Goal: Transaction & Acquisition: Purchase product/service

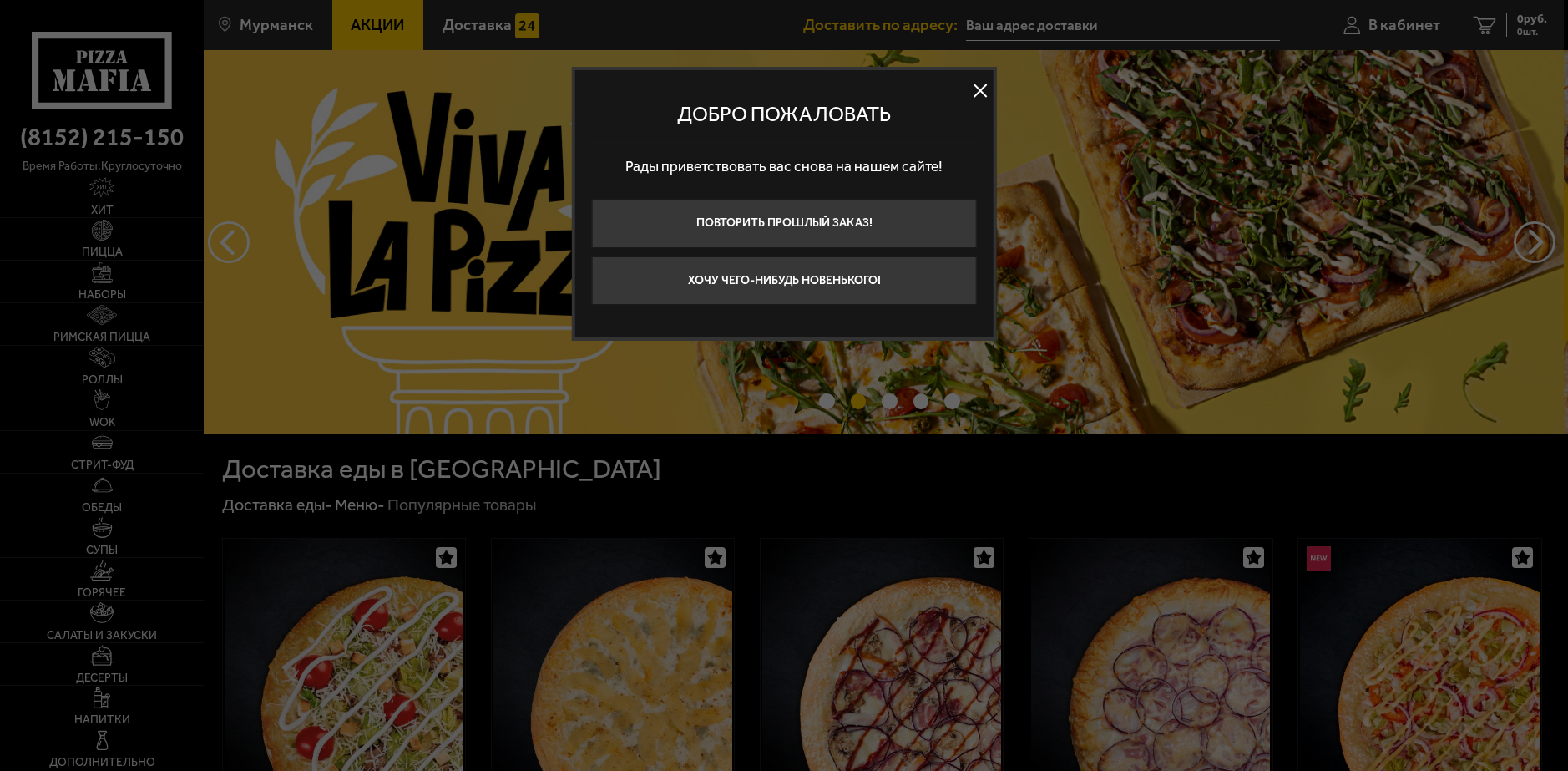
click at [987, 90] on button at bounding box center [980, 90] width 25 height 25
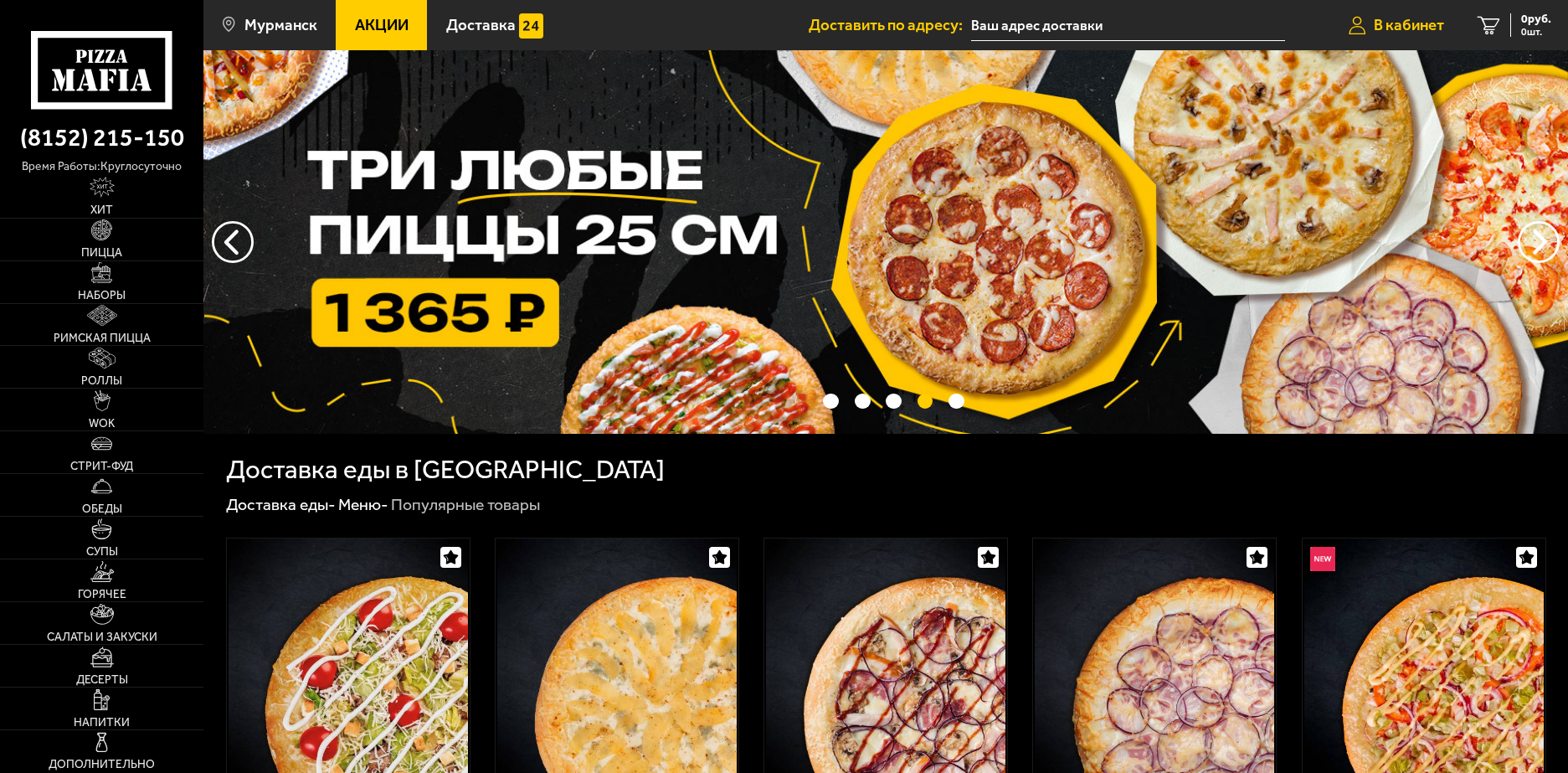
click at [1411, 14] on link "В кабинет" at bounding box center [1396, 25] width 129 height 50
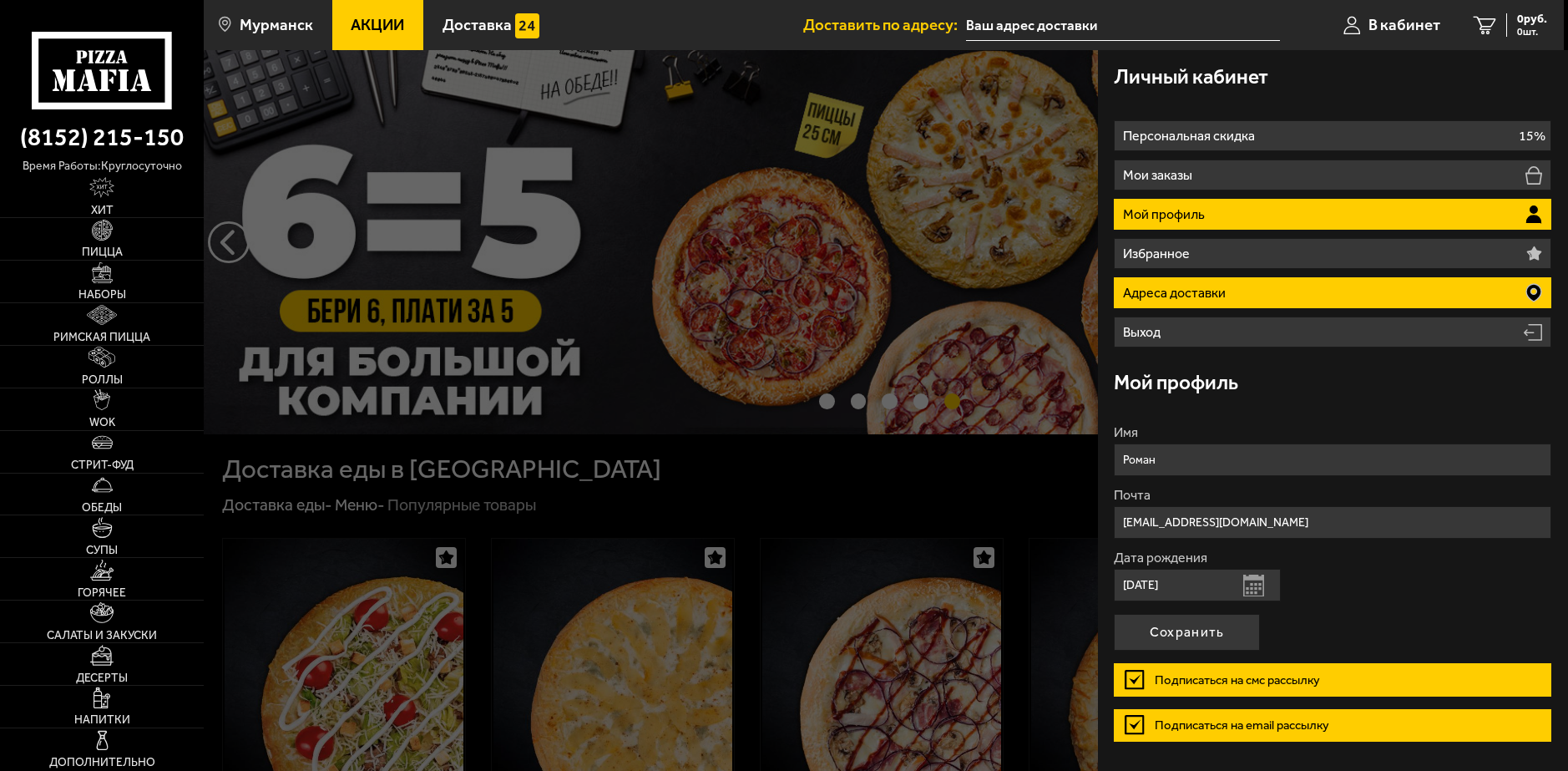
click at [1172, 294] on p "Адреса доставки" at bounding box center [1176, 293] width 107 height 14
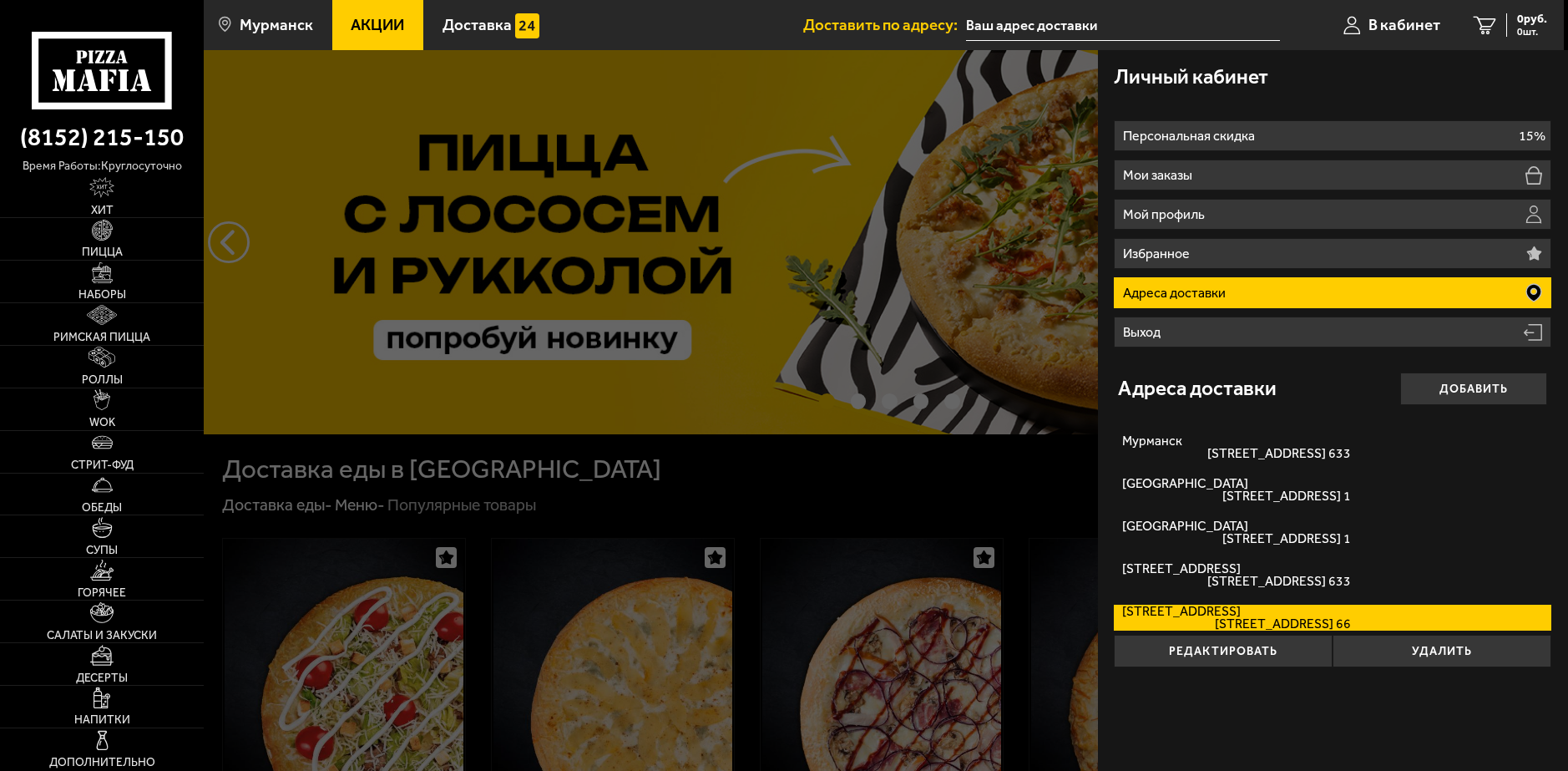
click at [827, 490] on div at bounding box center [987, 435] width 1568 height 771
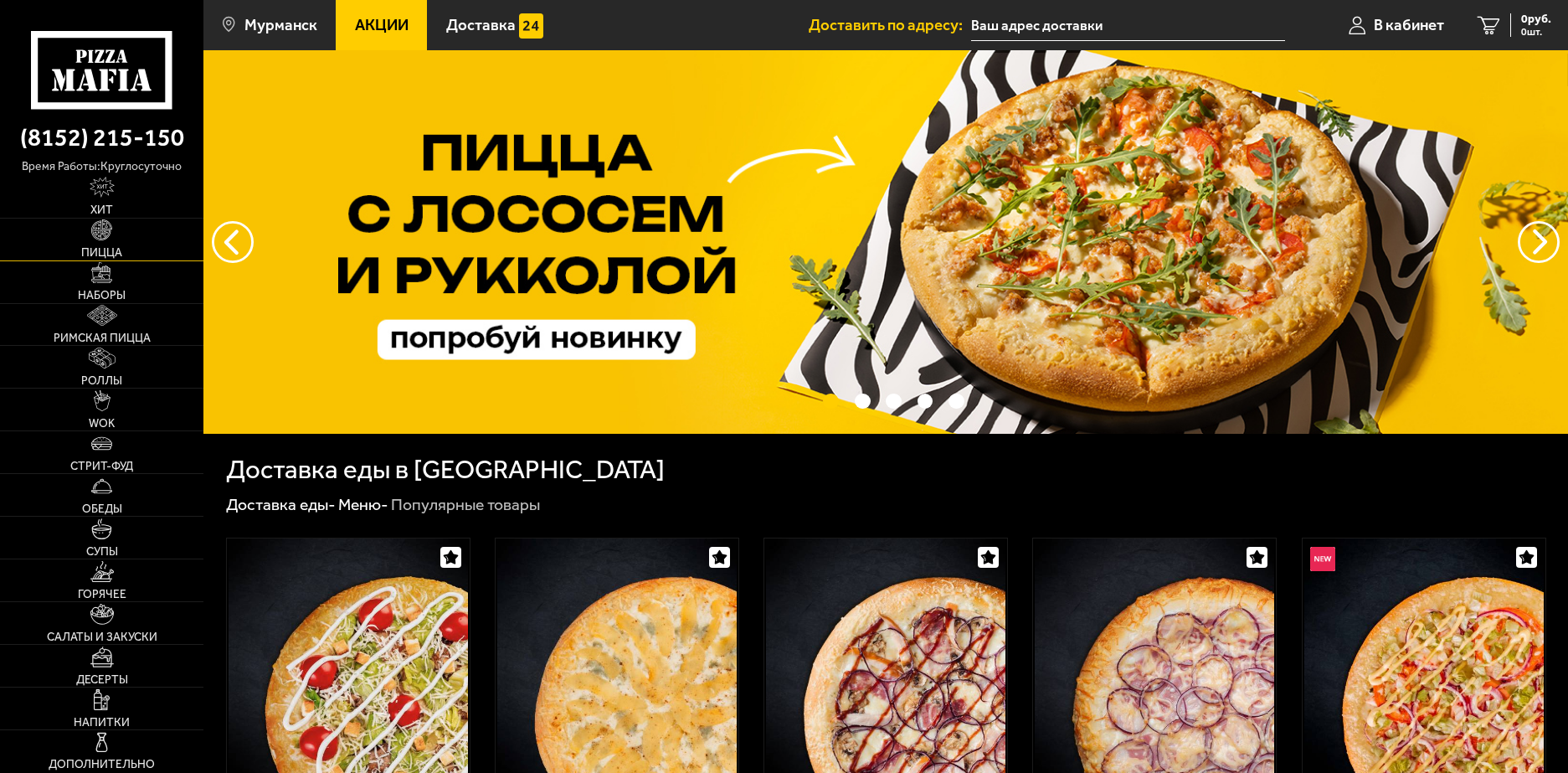
click at [131, 244] on link "Пицца" at bounding box center [102, 239] width 203 height 41
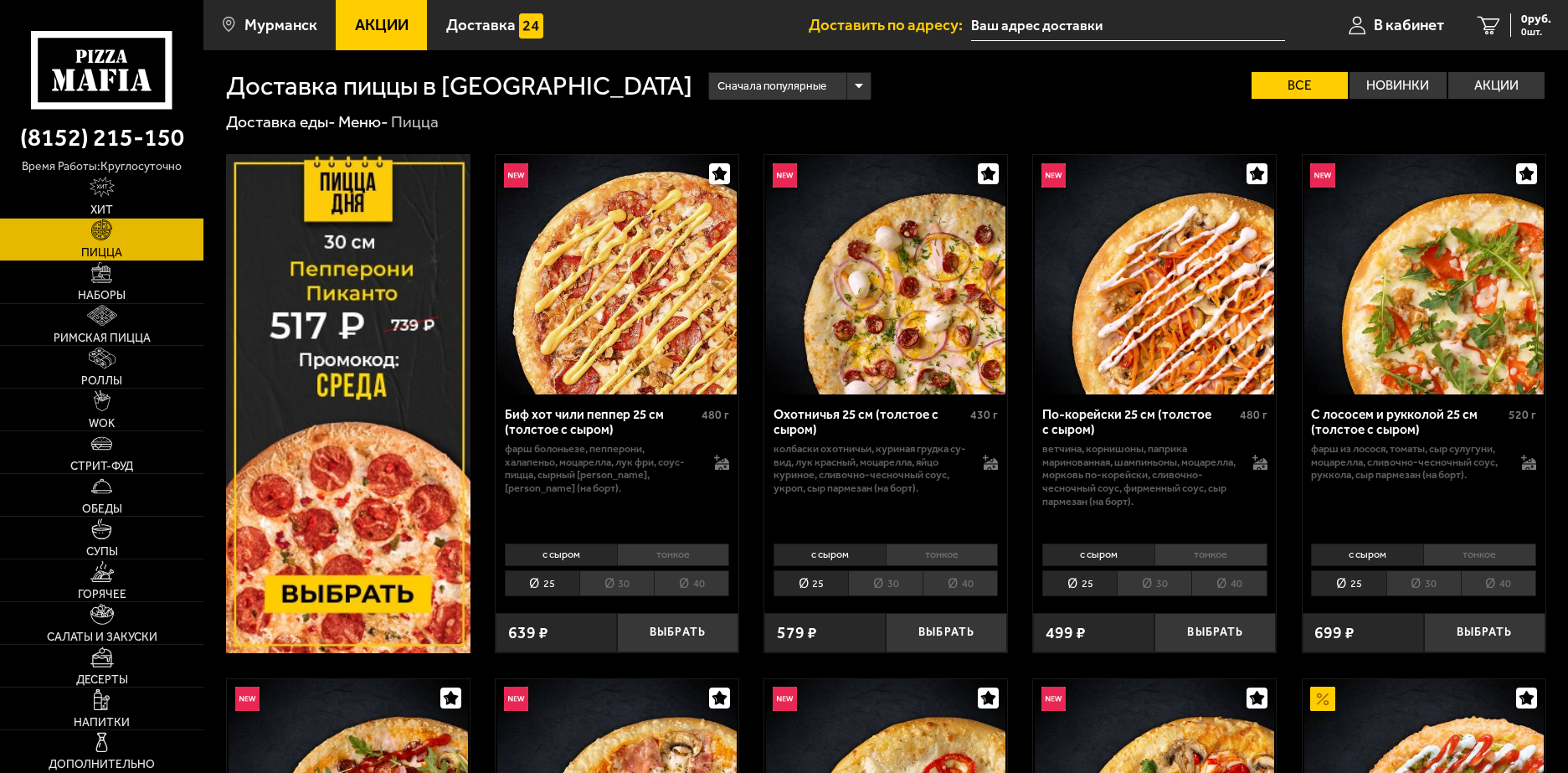
click at [422, 406] on img at bounding box center [348, 403] width 245 height 499
click at [831, 315] on img at bounding box center [886, 274] width 240 height 240
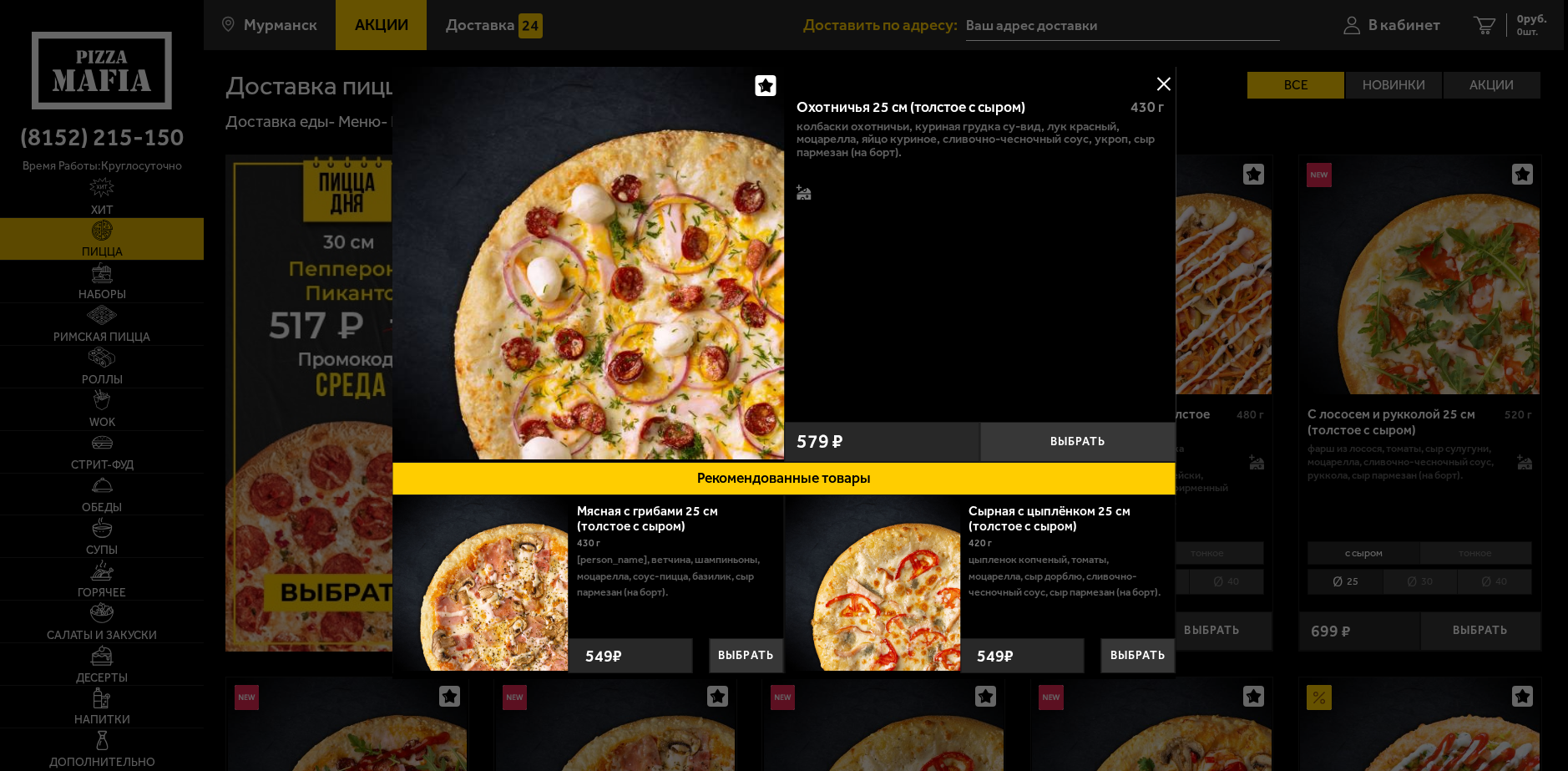
click at [1162, 84] on button at bounding box center [1164, 84] width 25 height 25
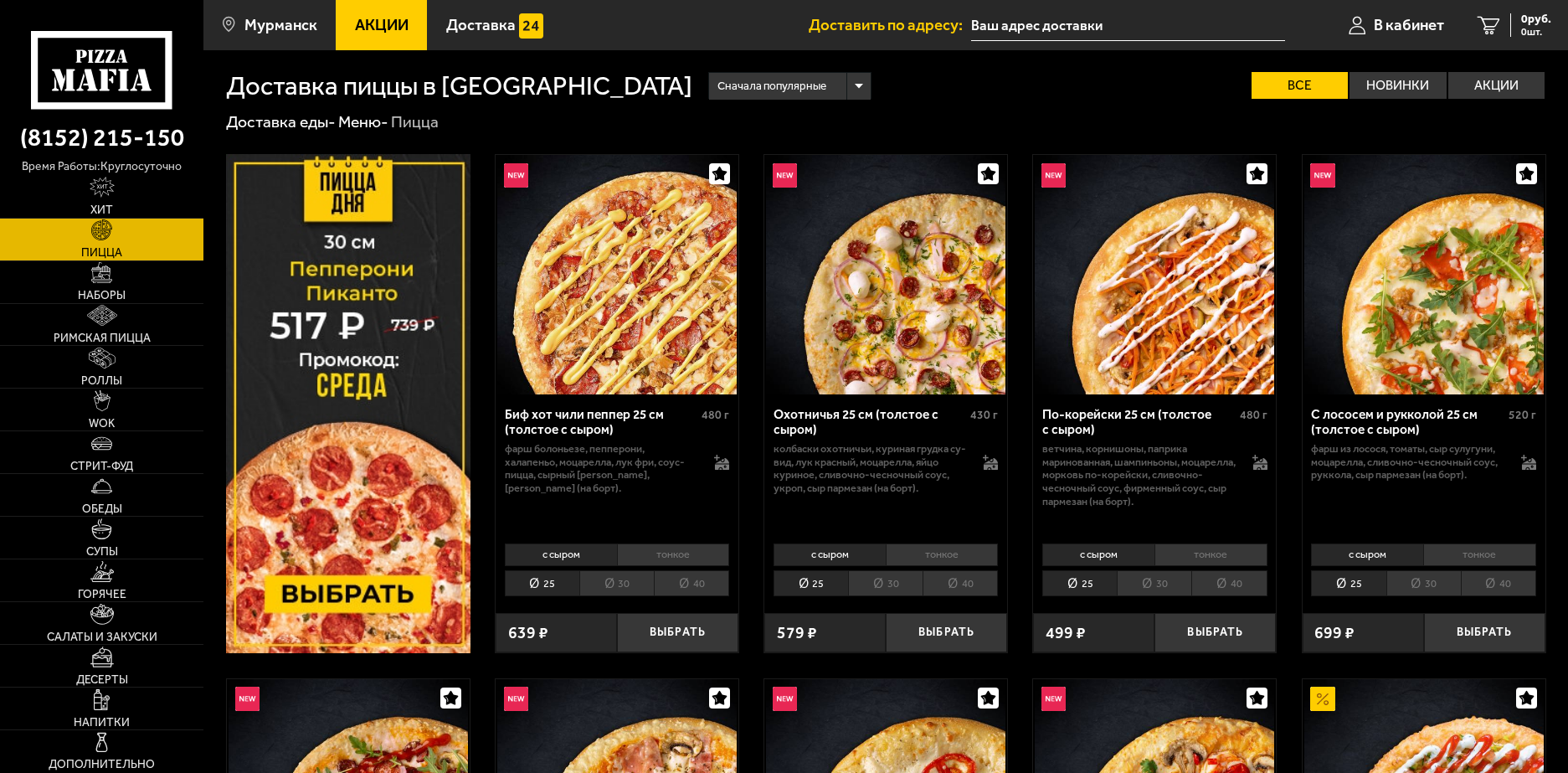
click at [614, 291] on img at bounding box center [616, 274] width 240 height 240
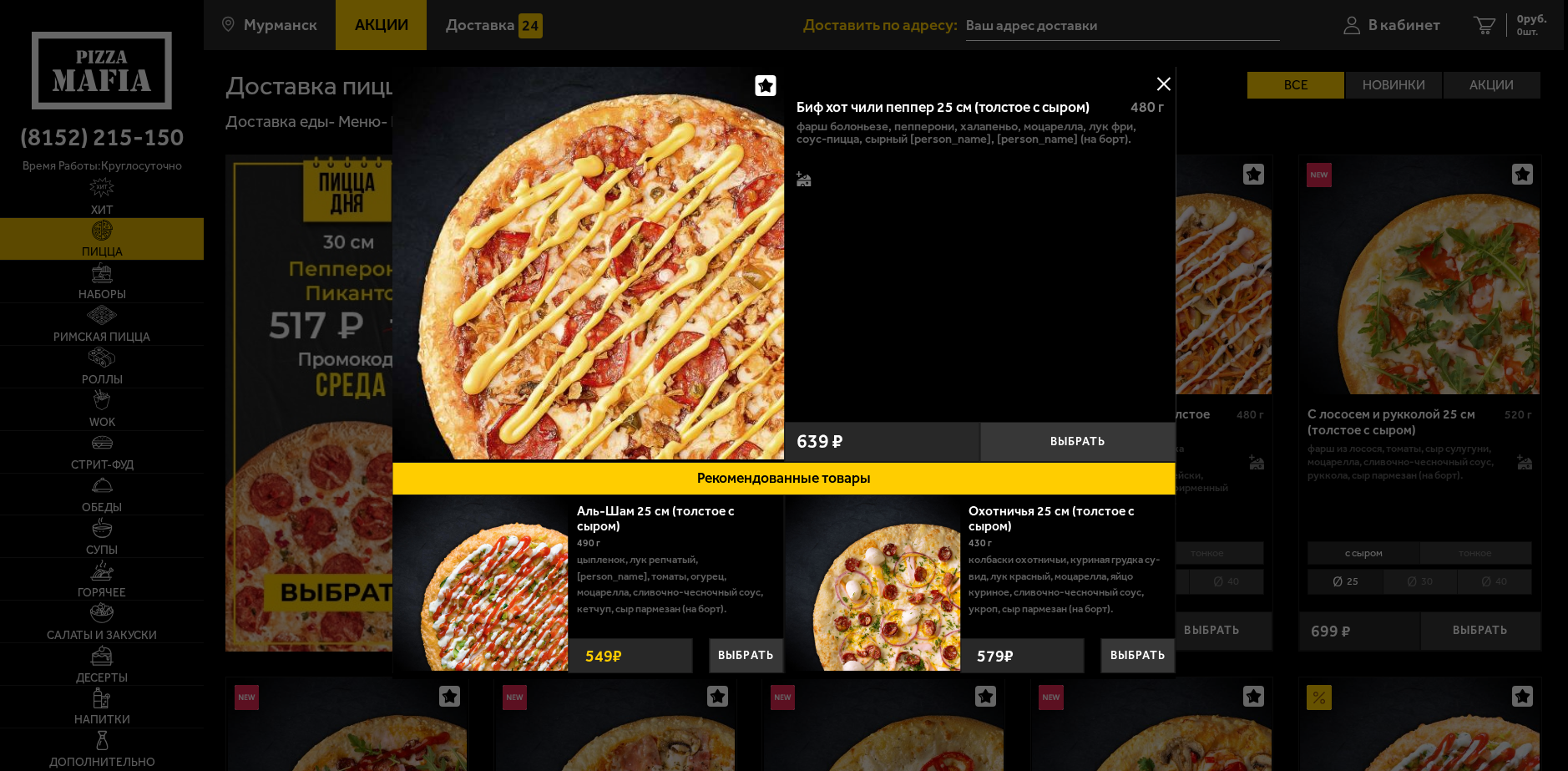
click at [1163, 78] on button at bounding box center [1164, 84] width 25 height 25
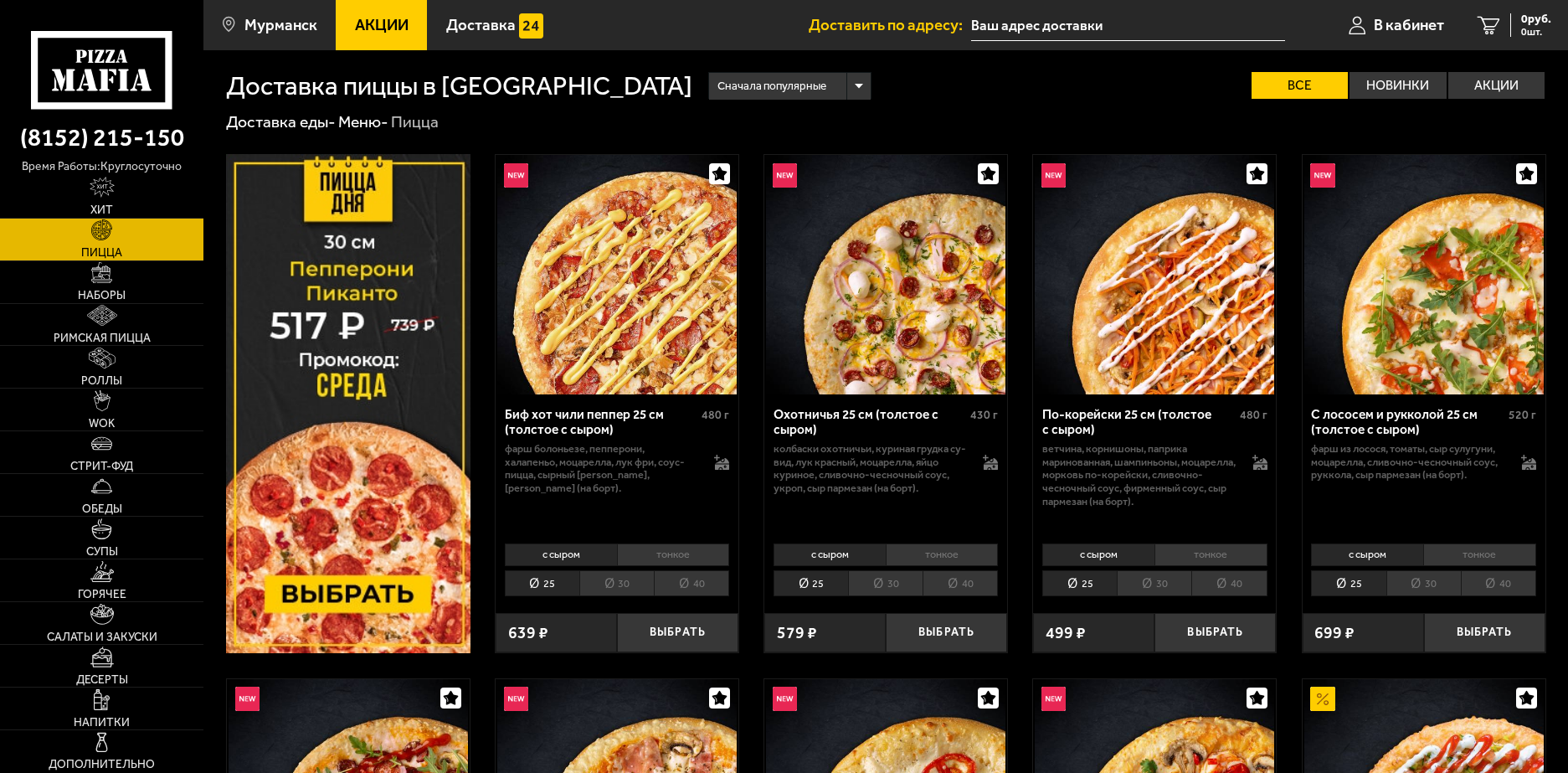
click at [684, 563] on li "тонкое" at bounding box center [673, 555] width 113 height 24
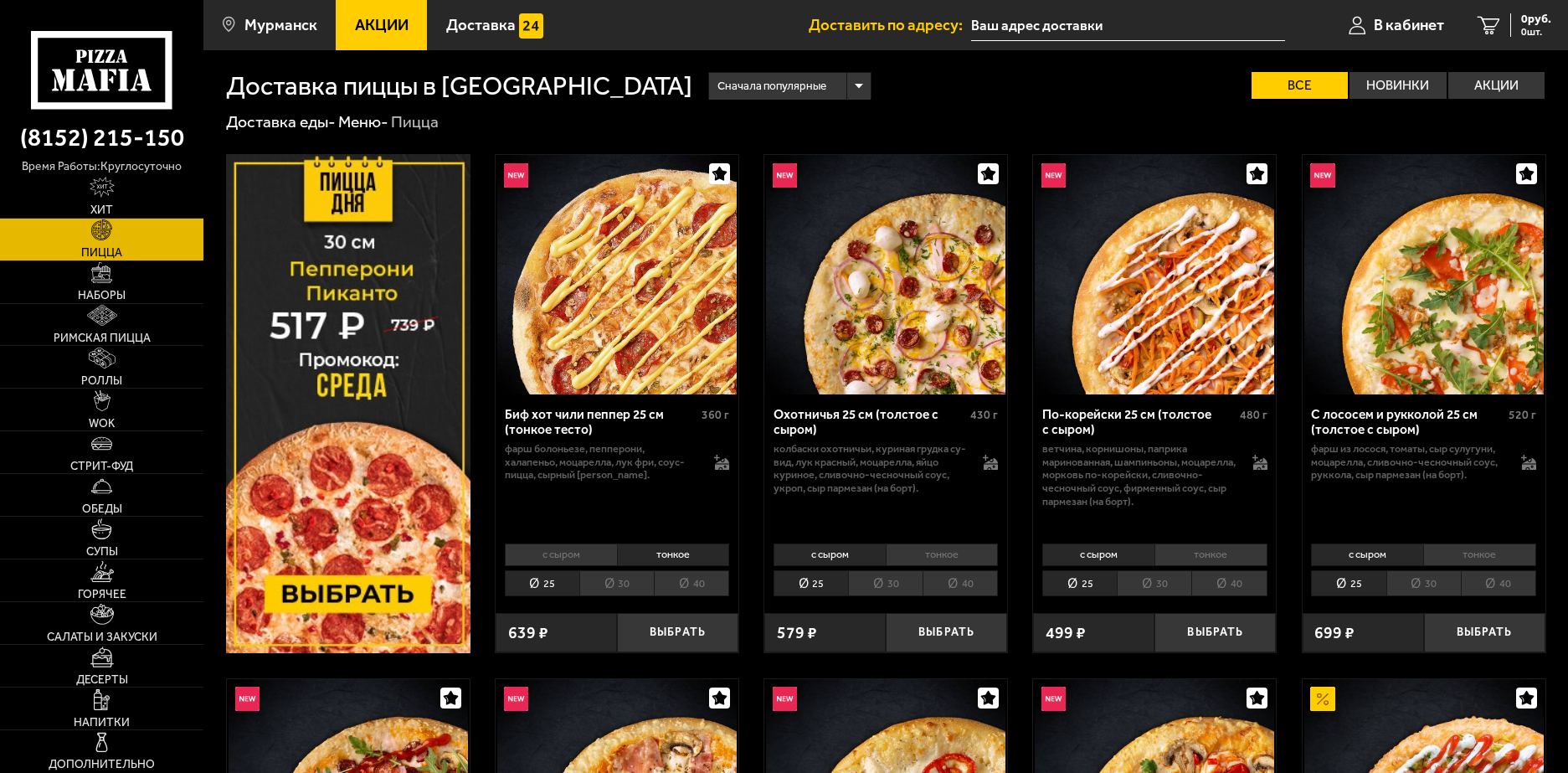
click at [700, 583] on li "40" at bounding box center [691, 583] width 75 height 26
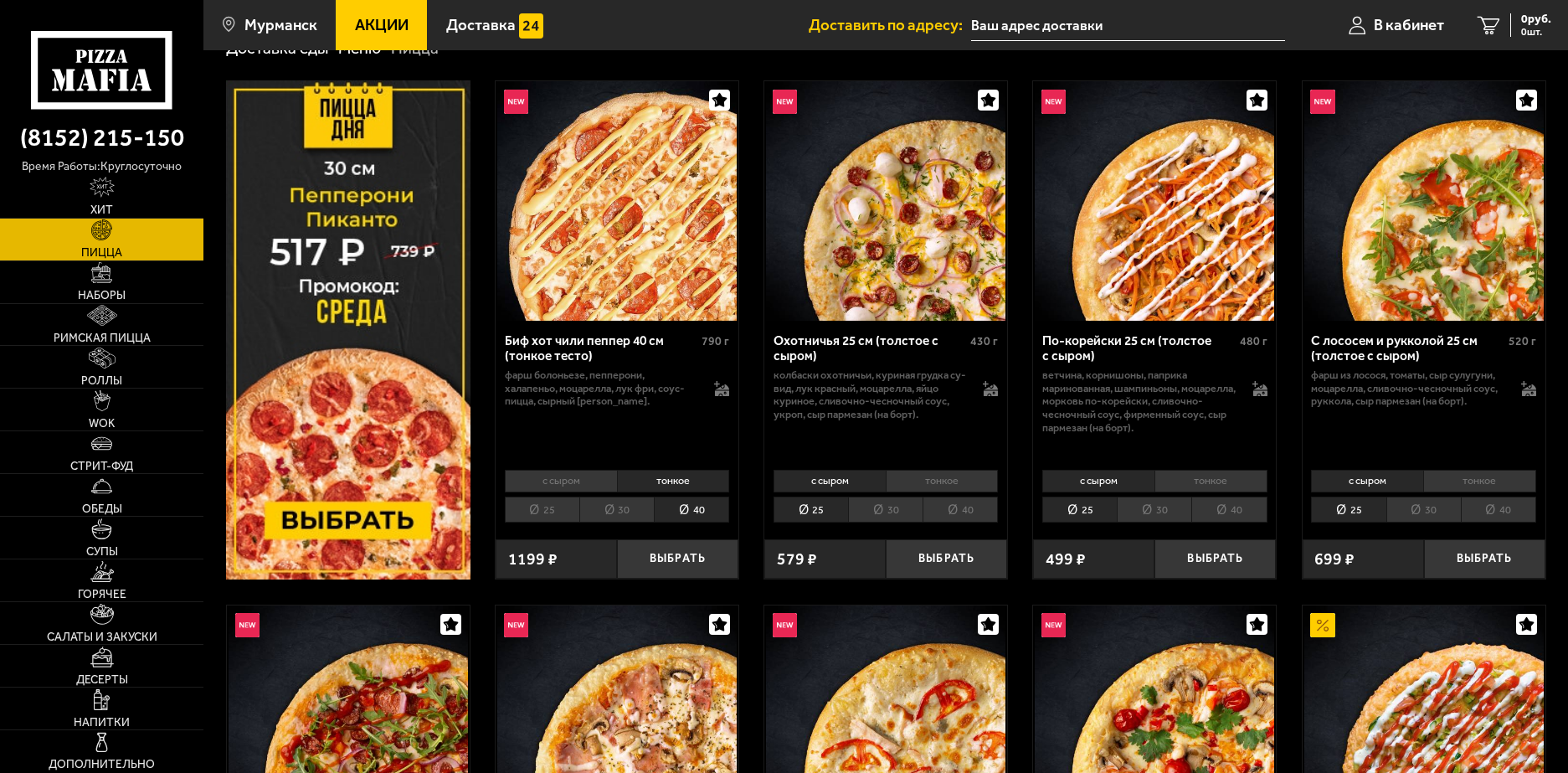
scroll to position [84, 0]
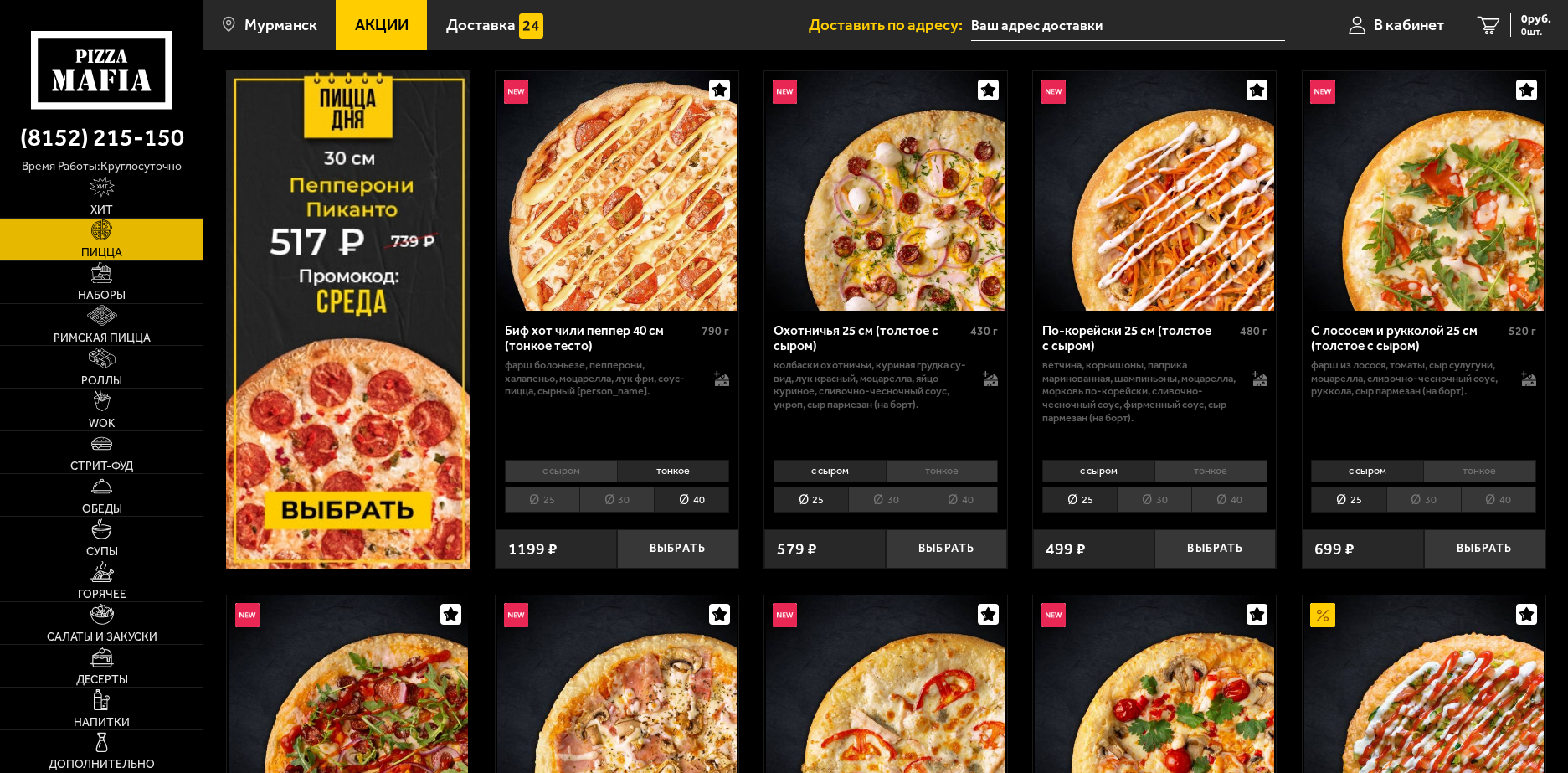
click at [546, 500] on li "25" at bounding box center [542, 500] width 75 height 26
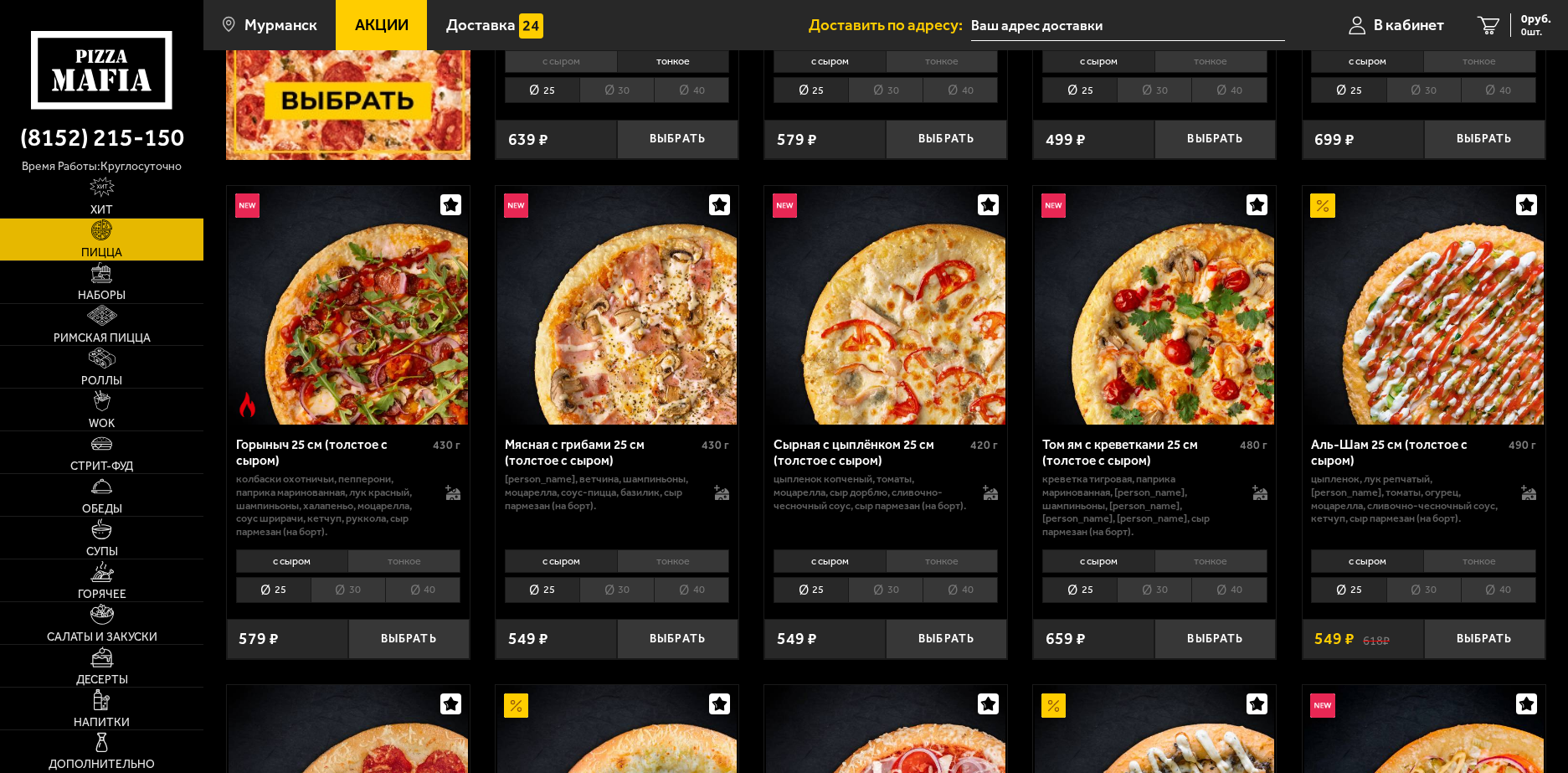
scroll to position [502, 0]
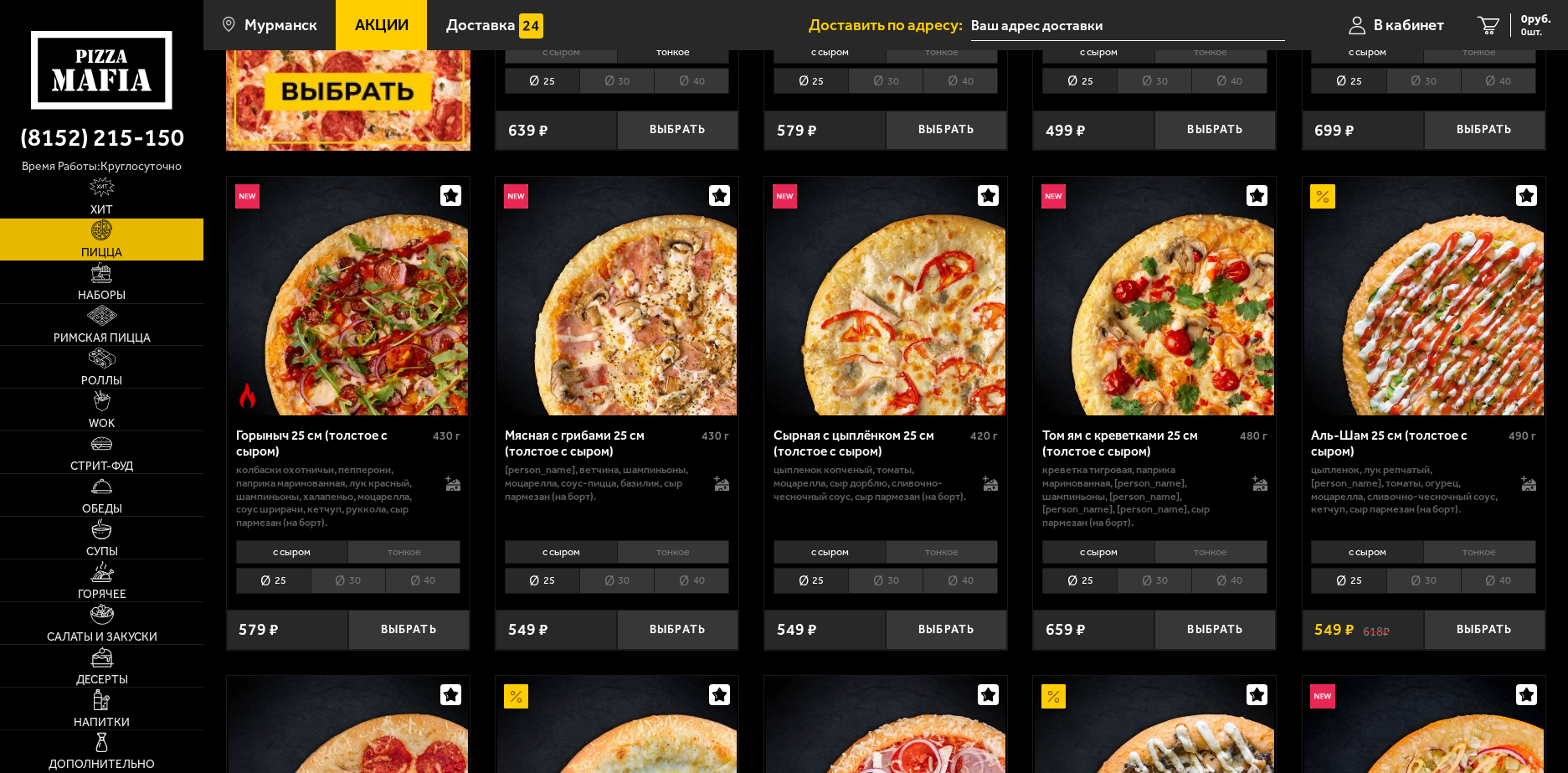
click at [681, 555] on li "тонкое" at bounding box center [673, 552] width 113 height 24
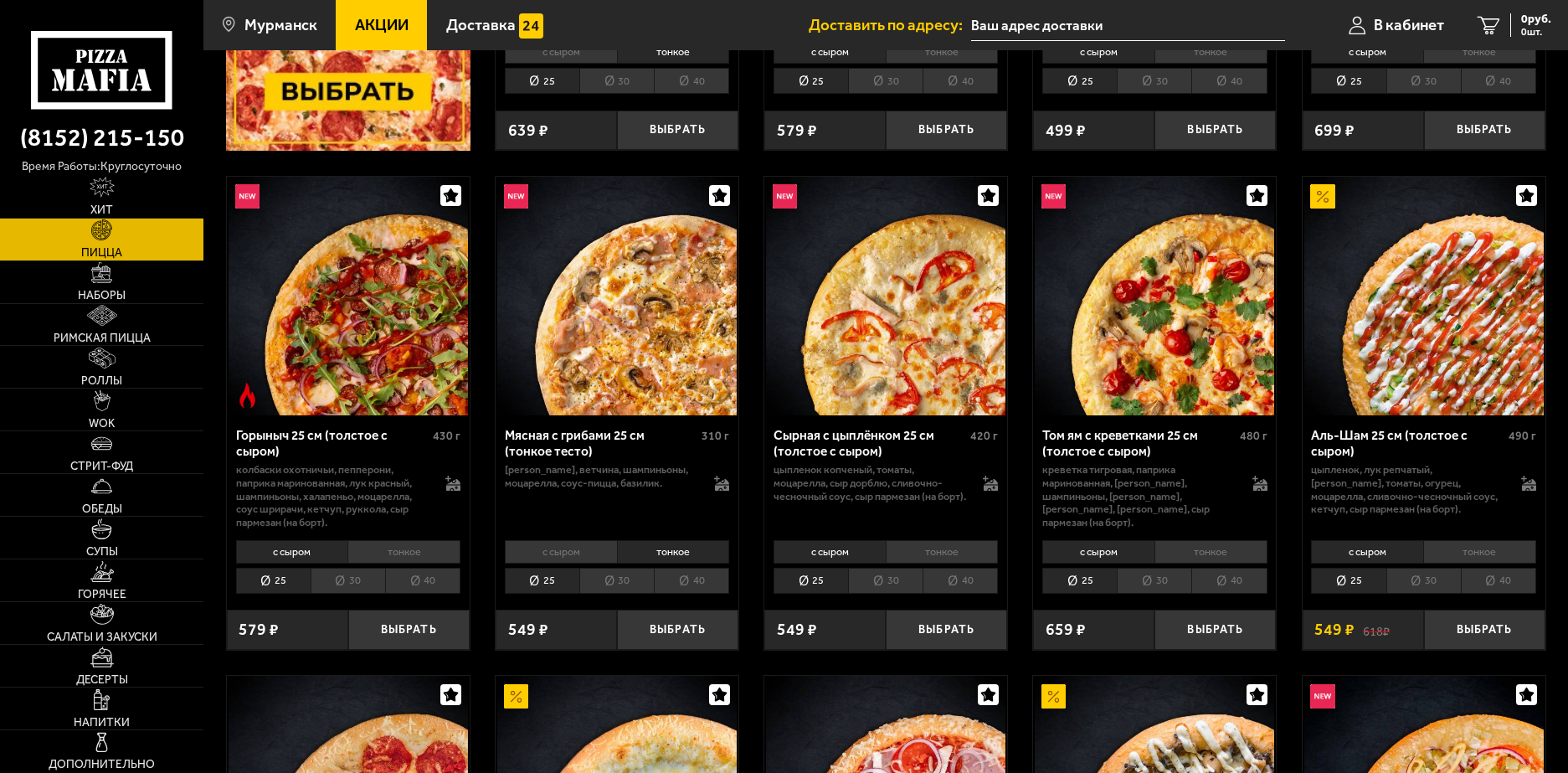
click at [689, 577] on li "40" at bounding box center [691, 580] width 75 height 26
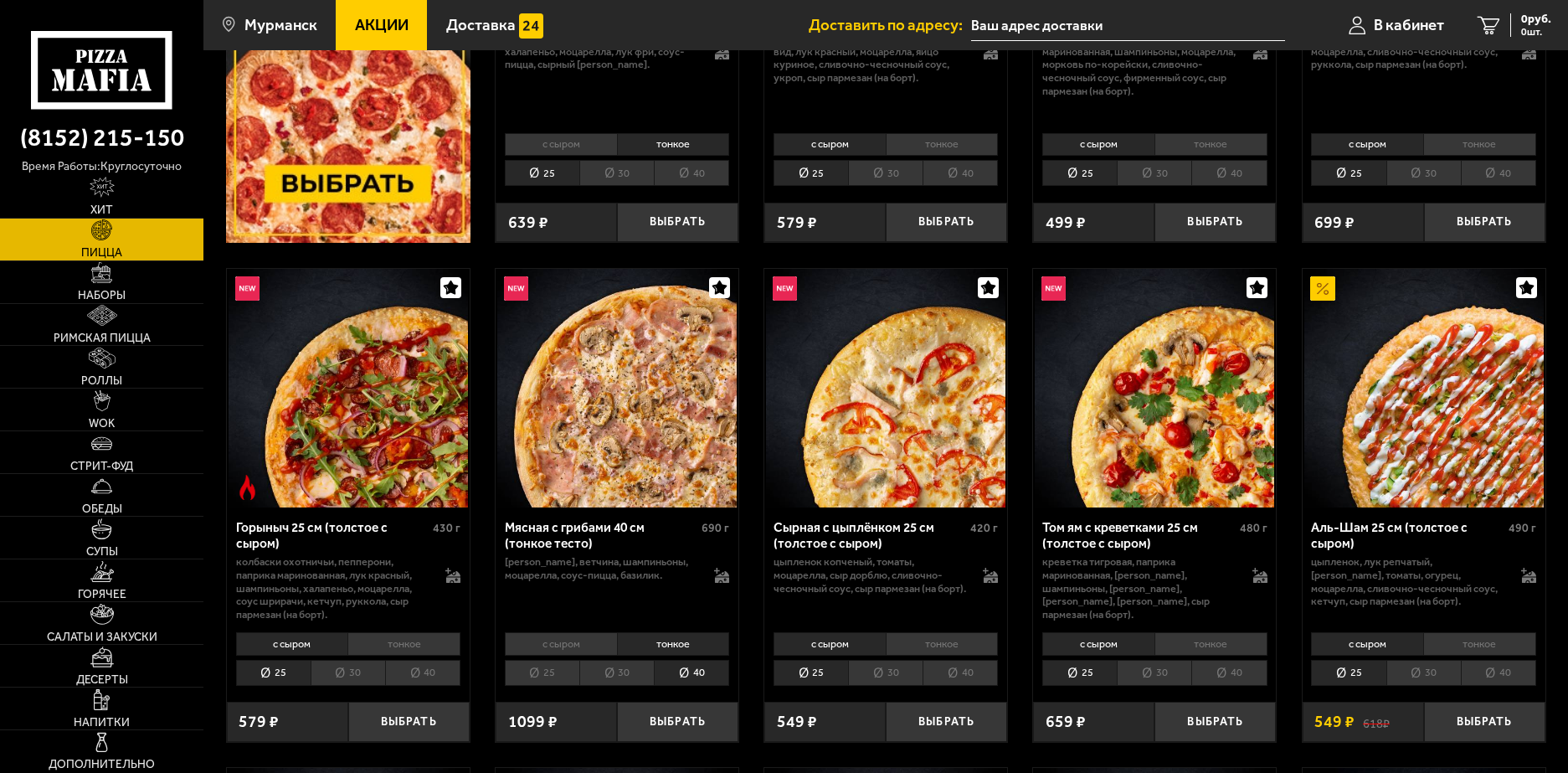
scroll to position [0, 0]
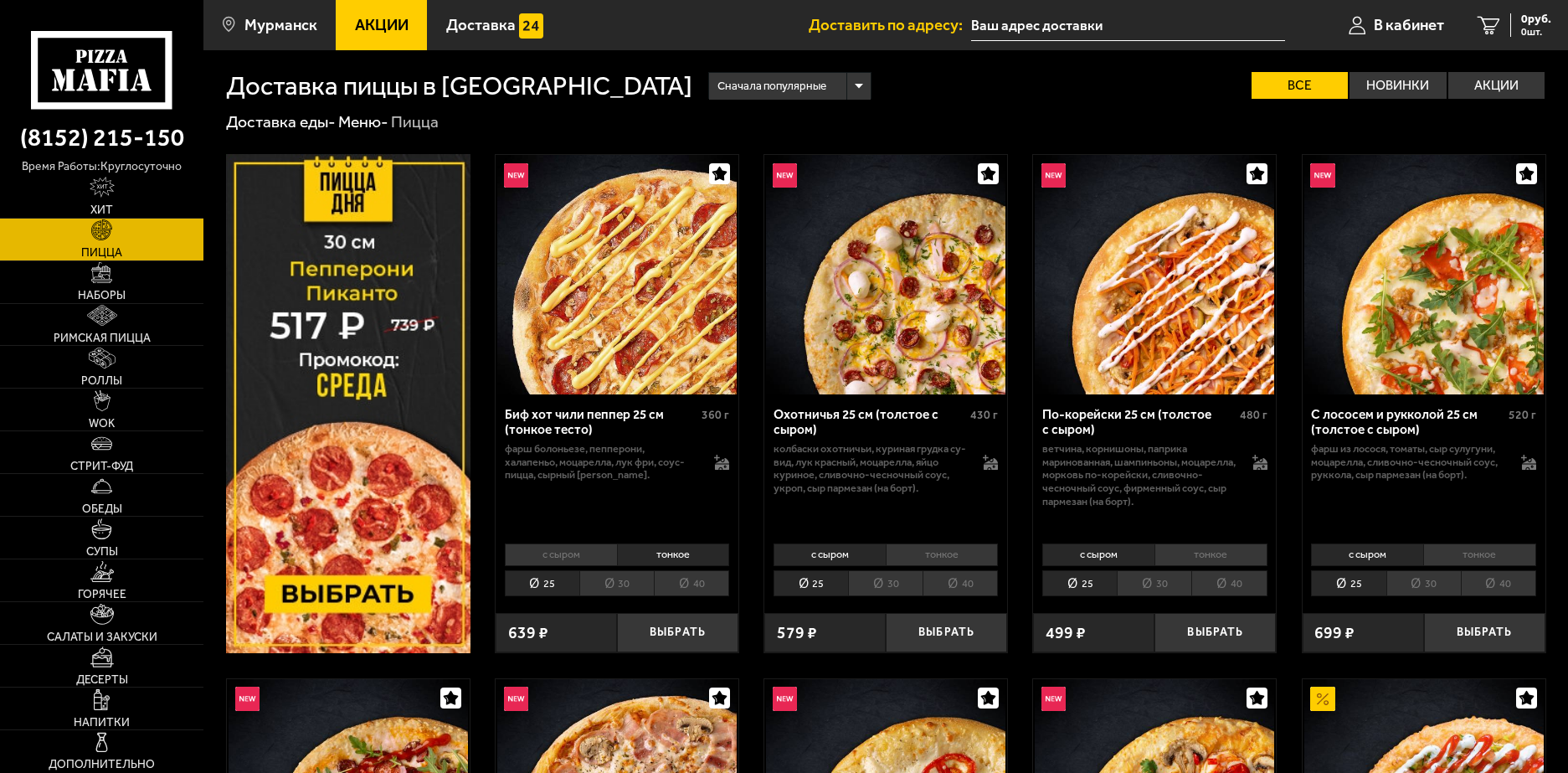
click at [690, 580] on li "40" at bounding box center [691, 583] width 75 height 26
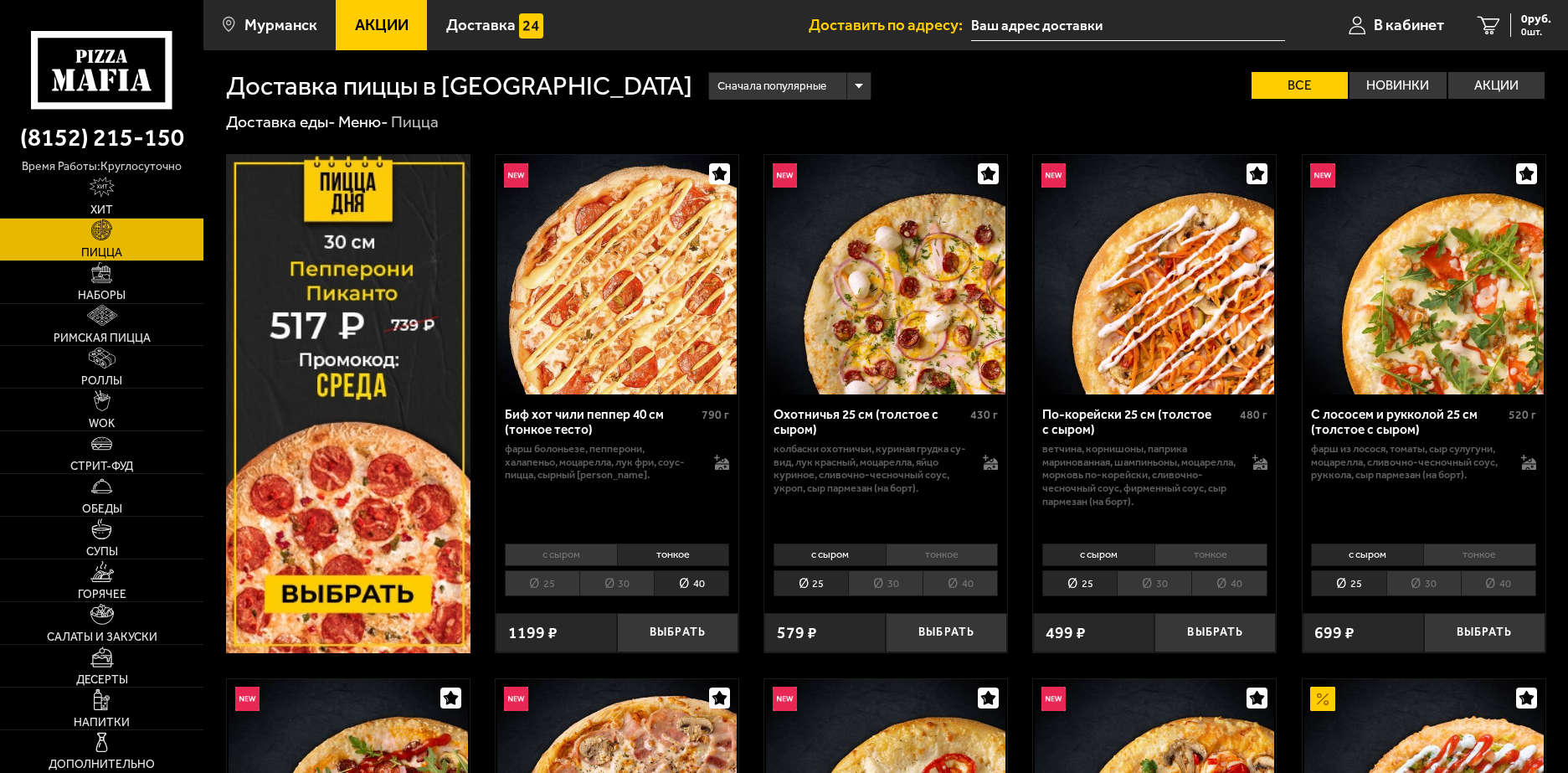
click at [700, 558] on li "тонкое" at bounding box center [673, 555] width 113 height 24
click at [710, 632] on button "Выбрать" at bounding box center [677, 632] width 121 height 40
click at [148, 668] on link "Десерты" at bounding box center [102, 665] width 203 height 41
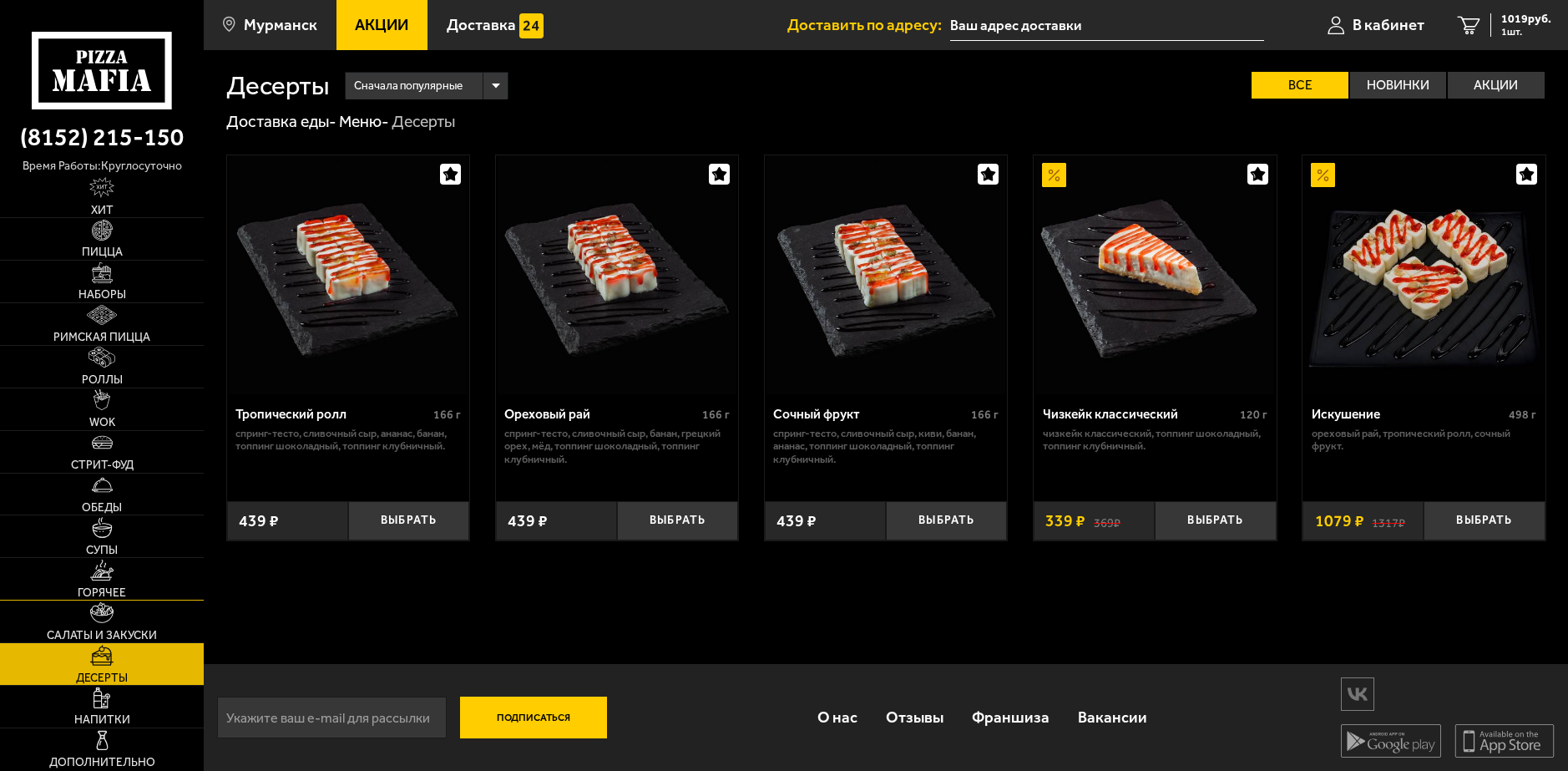
click at [115, 584] on link "Горячее" at bounding box center [101, 578] width 203 height 41
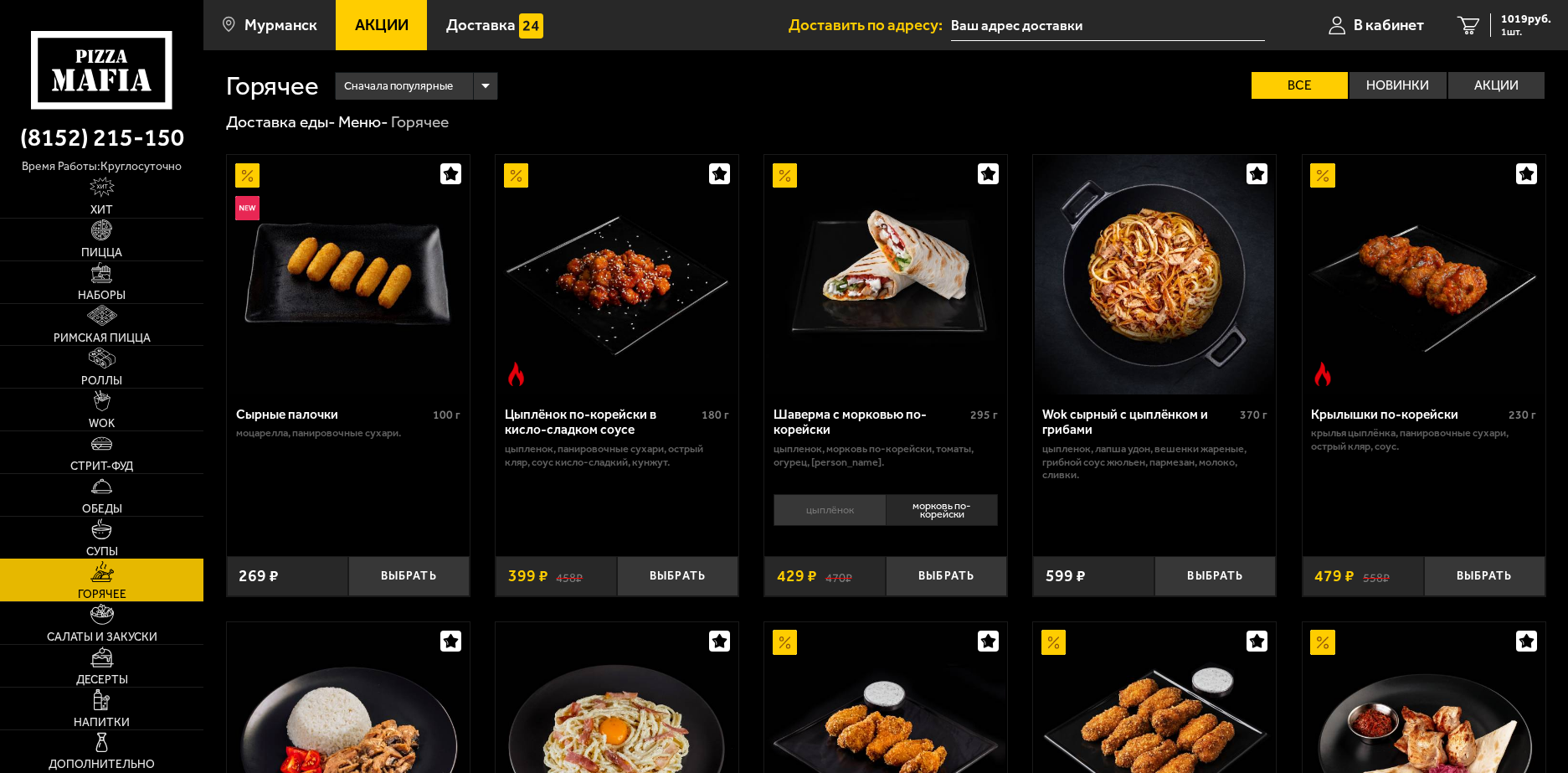
drag, startPoint x: 114, startPoint y: 534, endPoint x: 111, endPoint y: 527, distance: 7.6
click at [113, 534] on link "Супы" at bounding box center [102, 537] width 203 height 41
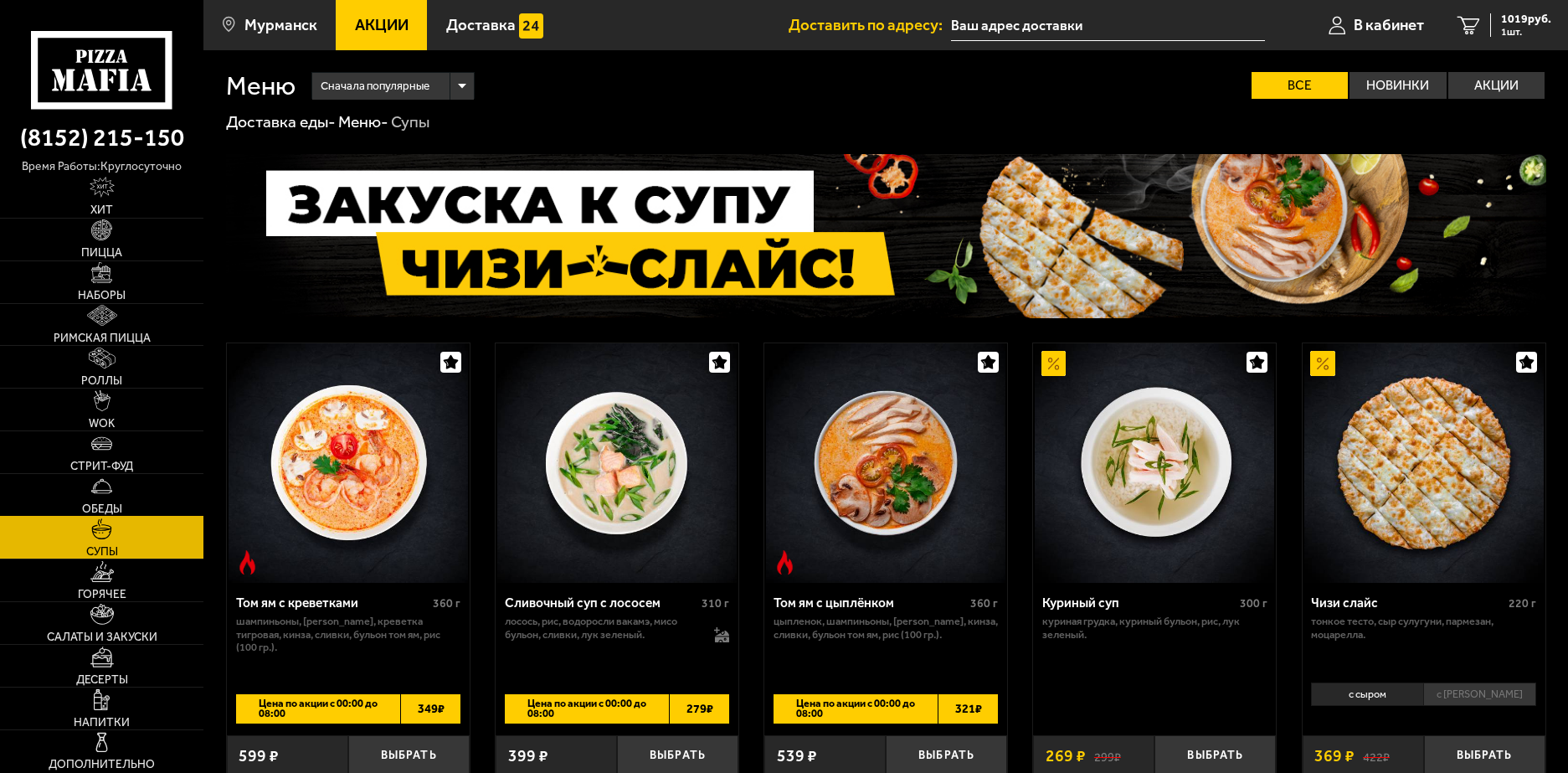
click at [100, 503] on span "Обеды" at bounding box center [102, 509] width 40 height 12
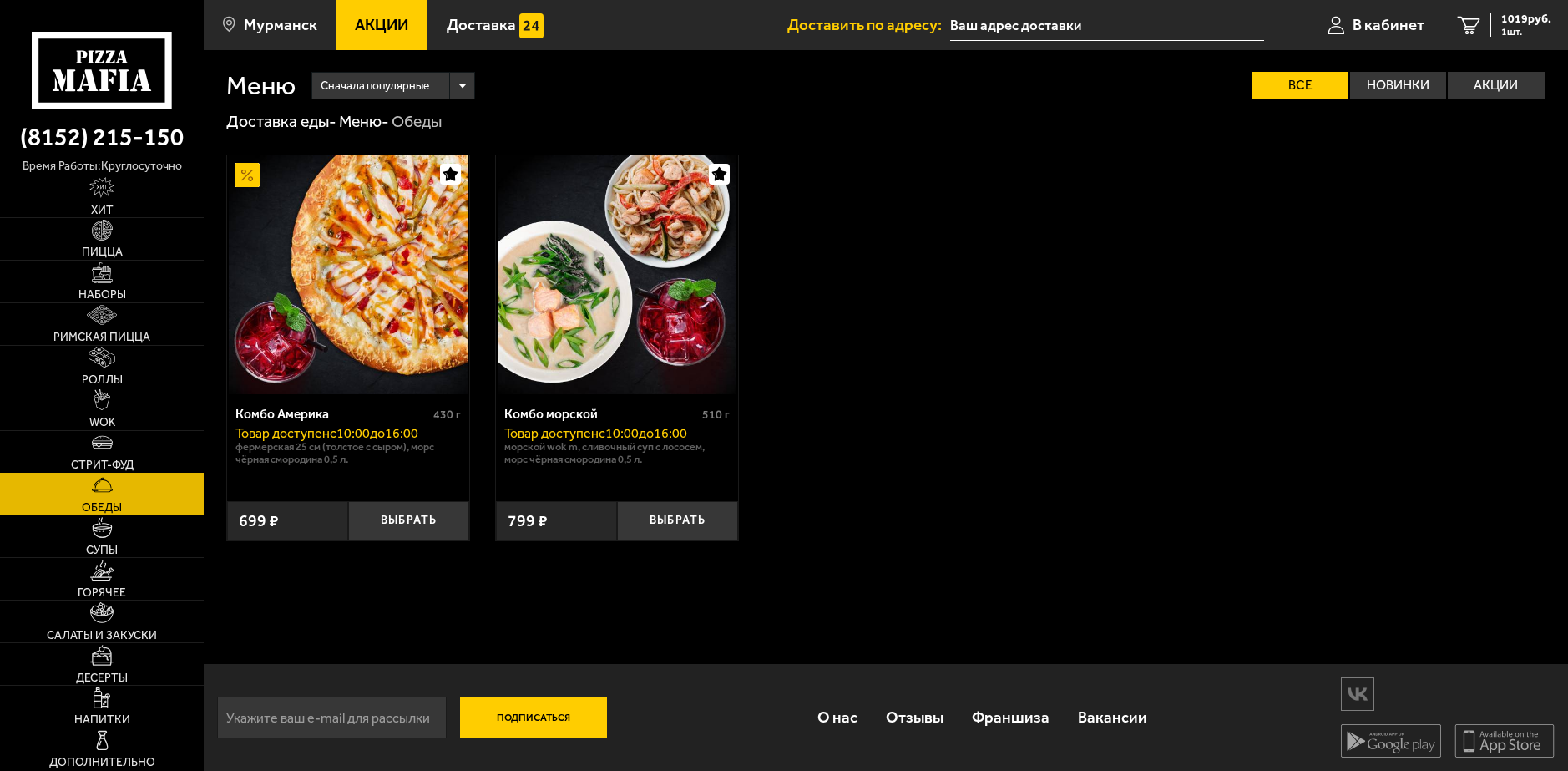
click at [102, 453] on link "Стрит-фуд" at bounding box center [101, 451] width 203 height 41
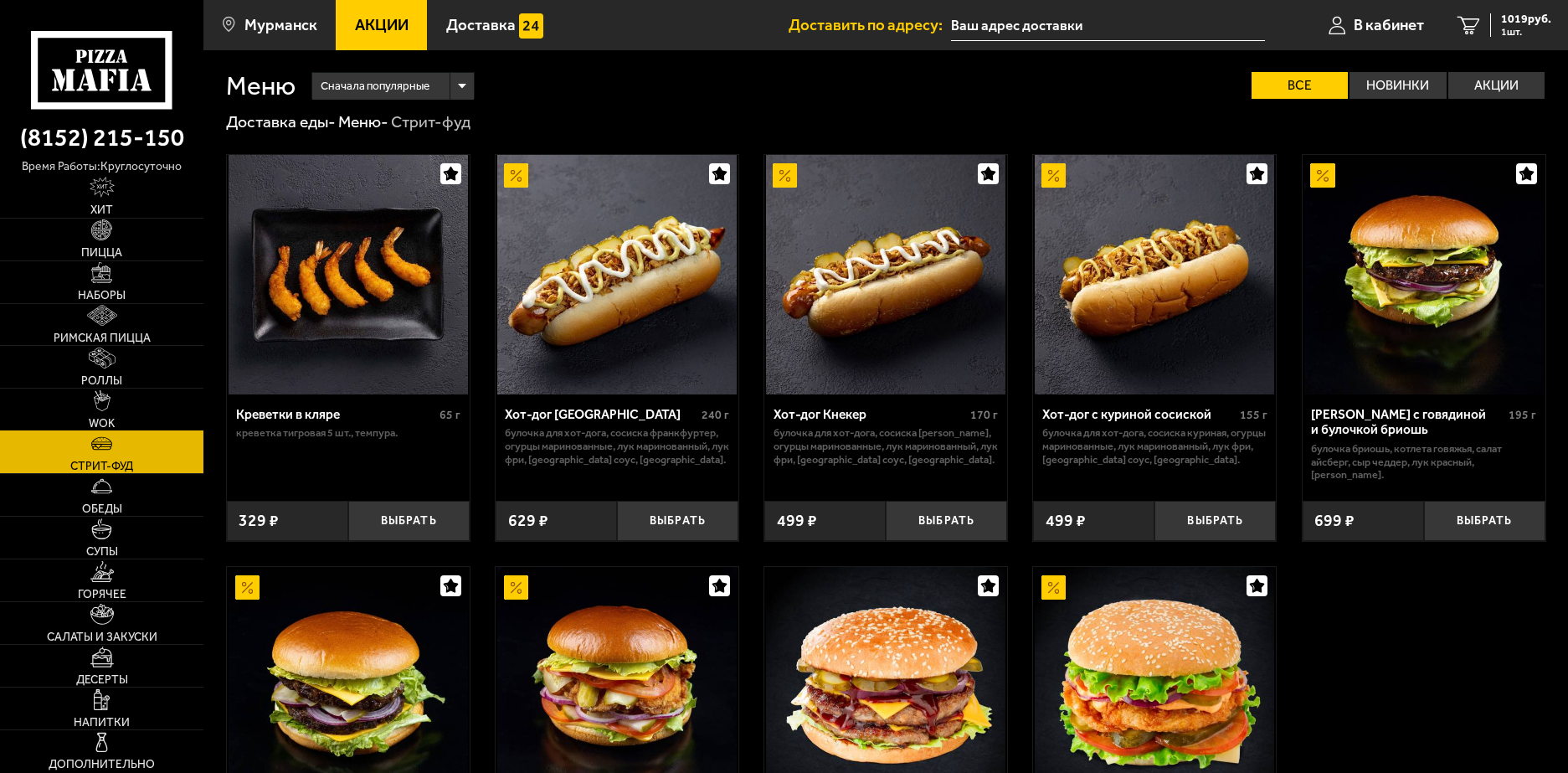
click at [107, 410] on img at bounding box center [102, 400] width 17 height 21
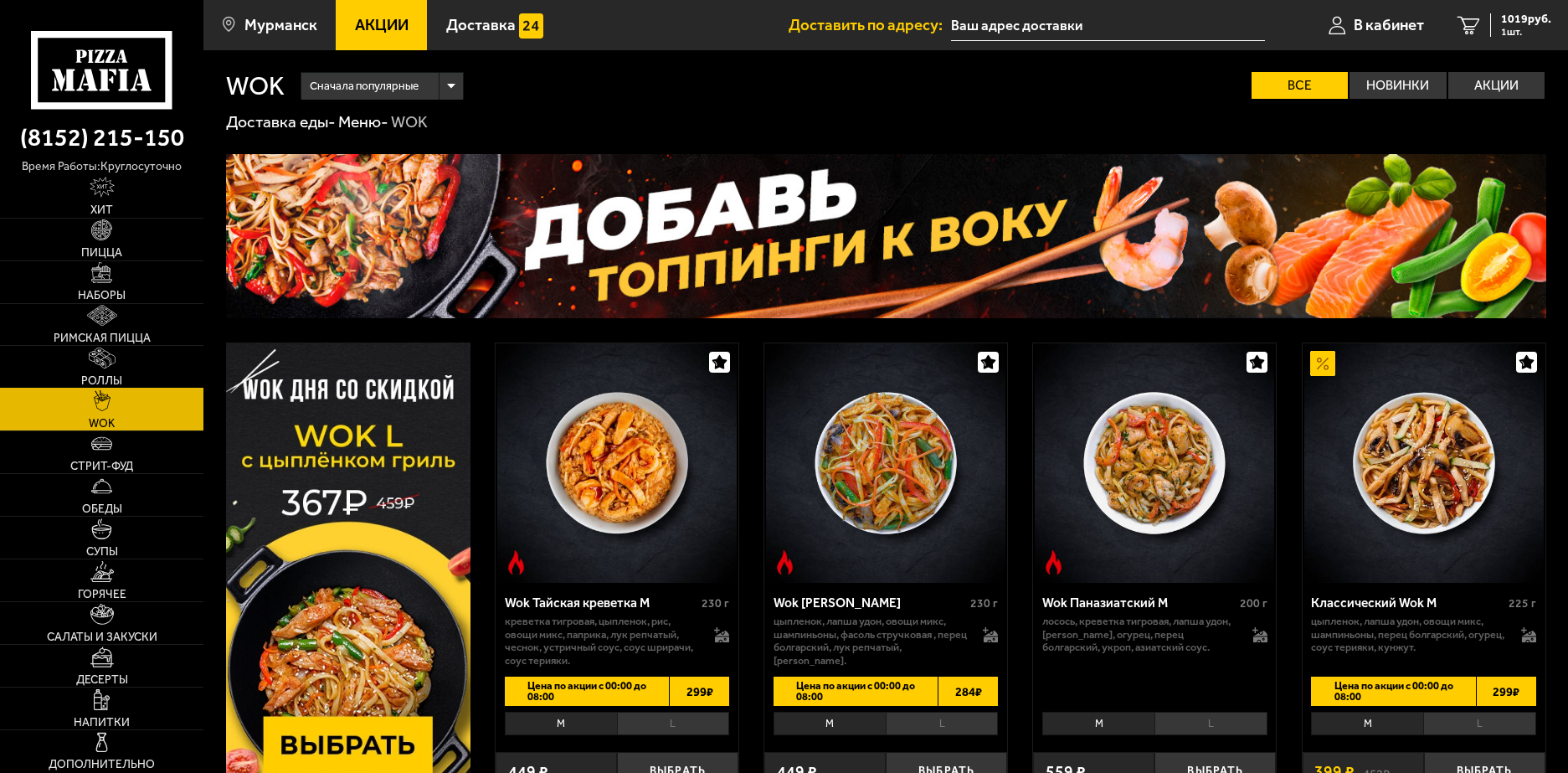
click at [117, 375] on span "Роллы" at bounding box center [102, 381] width 41 height 12
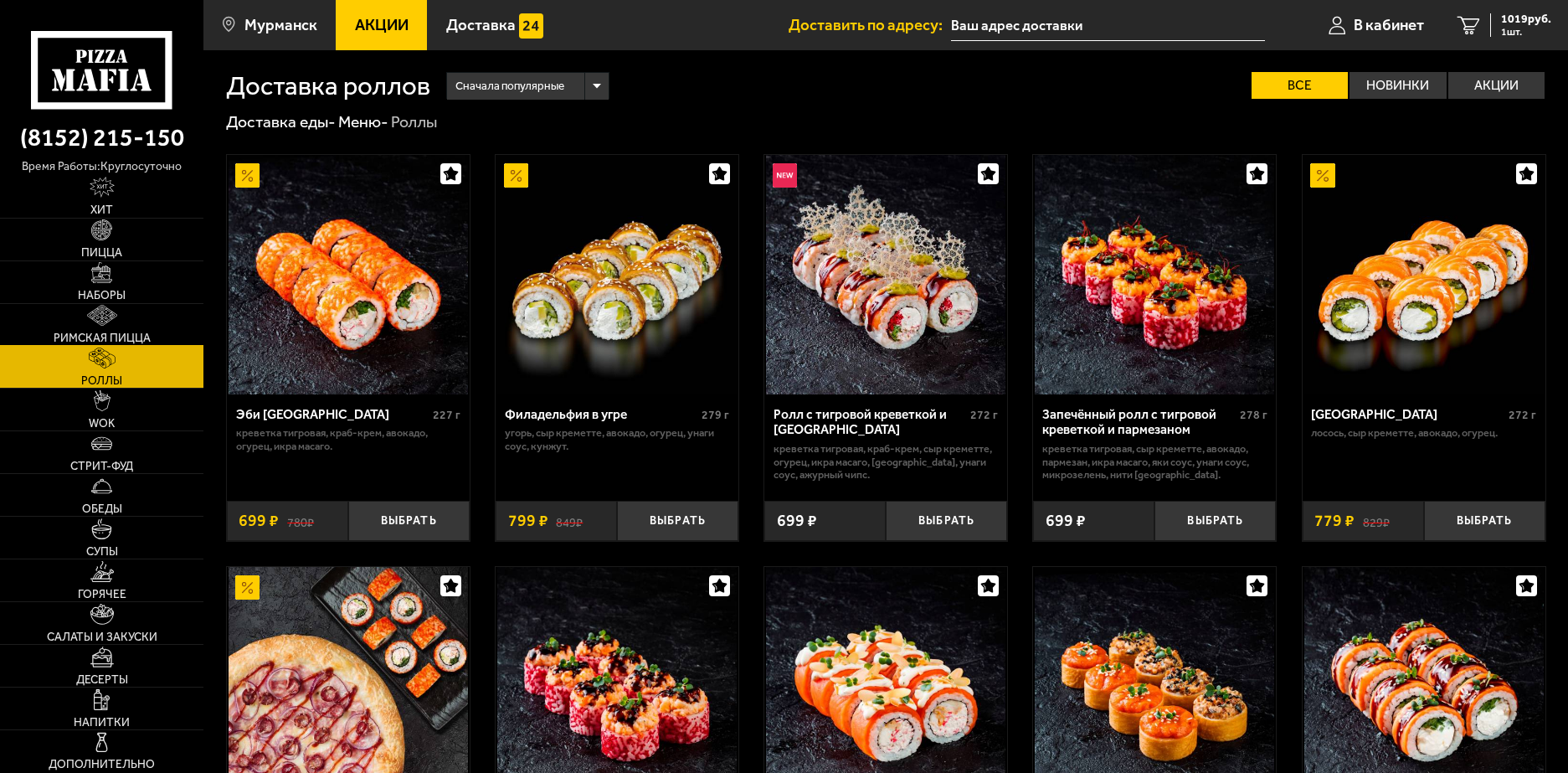
click at [128, 329] on link "Римская пицца" at bounding box center [102, 324] width 203 height 41
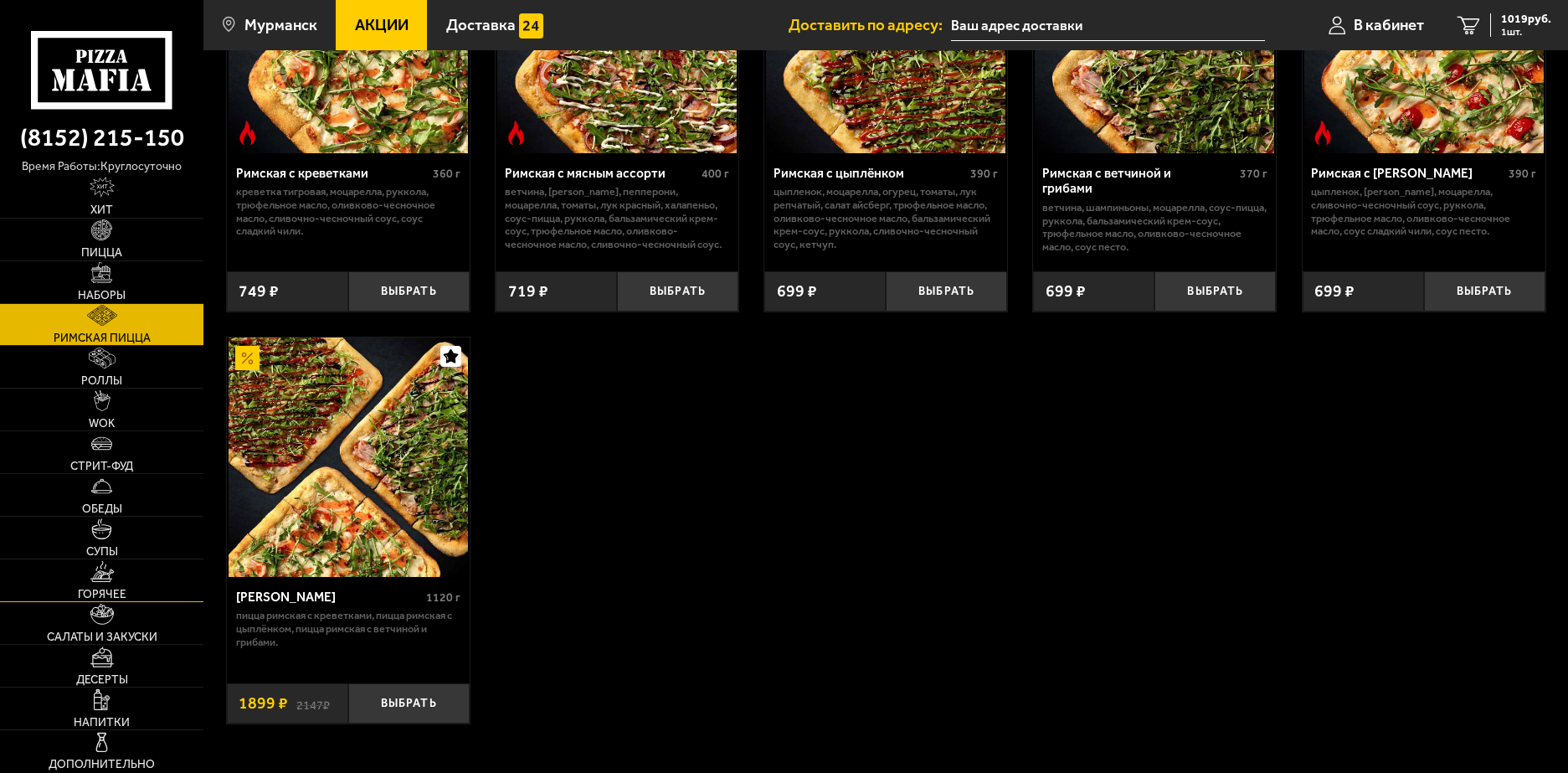
scroll to position [251, 0]
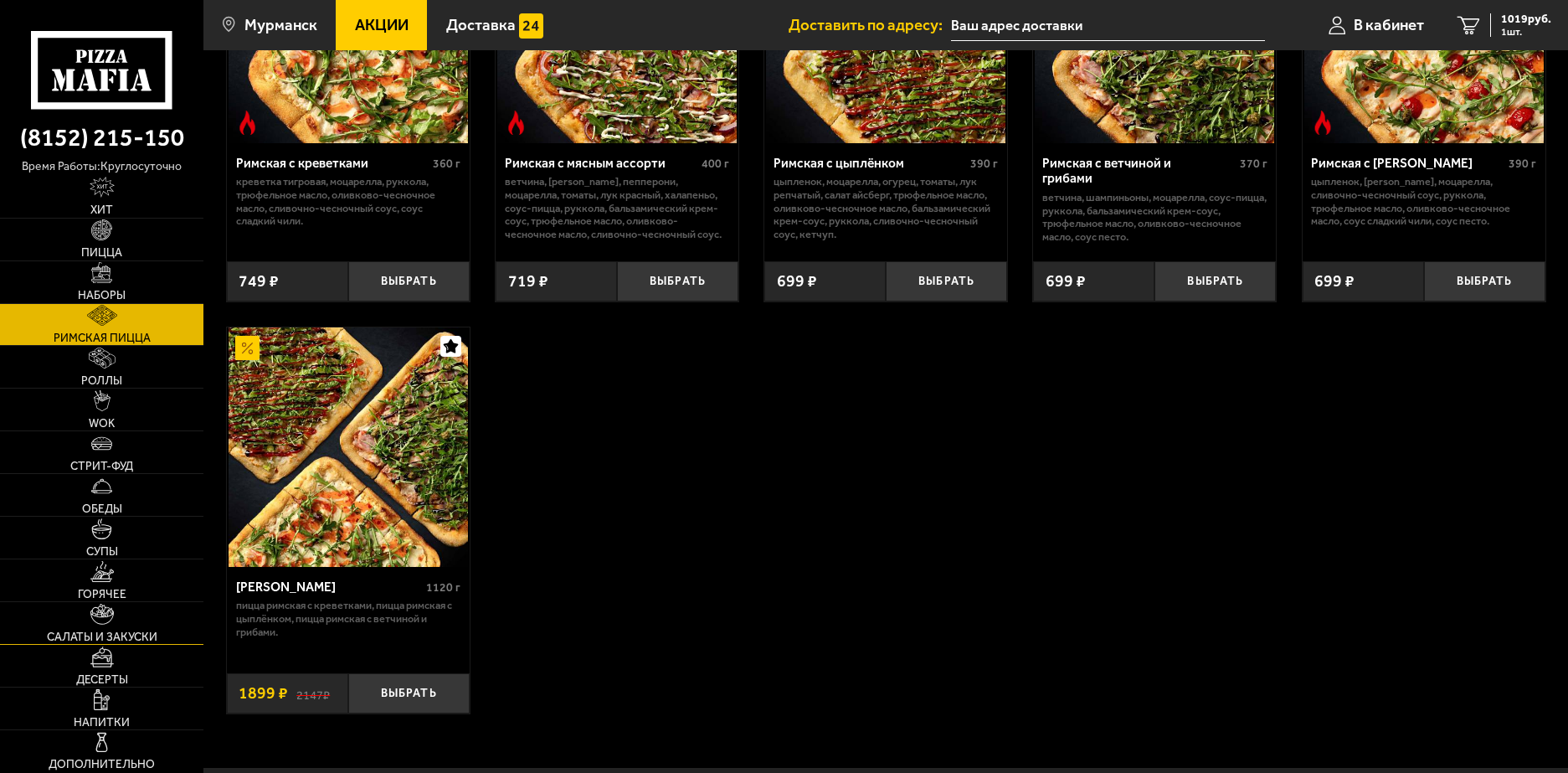
click at [130, 628] on link "Салаты и закуски" at bounding box center [102, 622] width 203 height 41
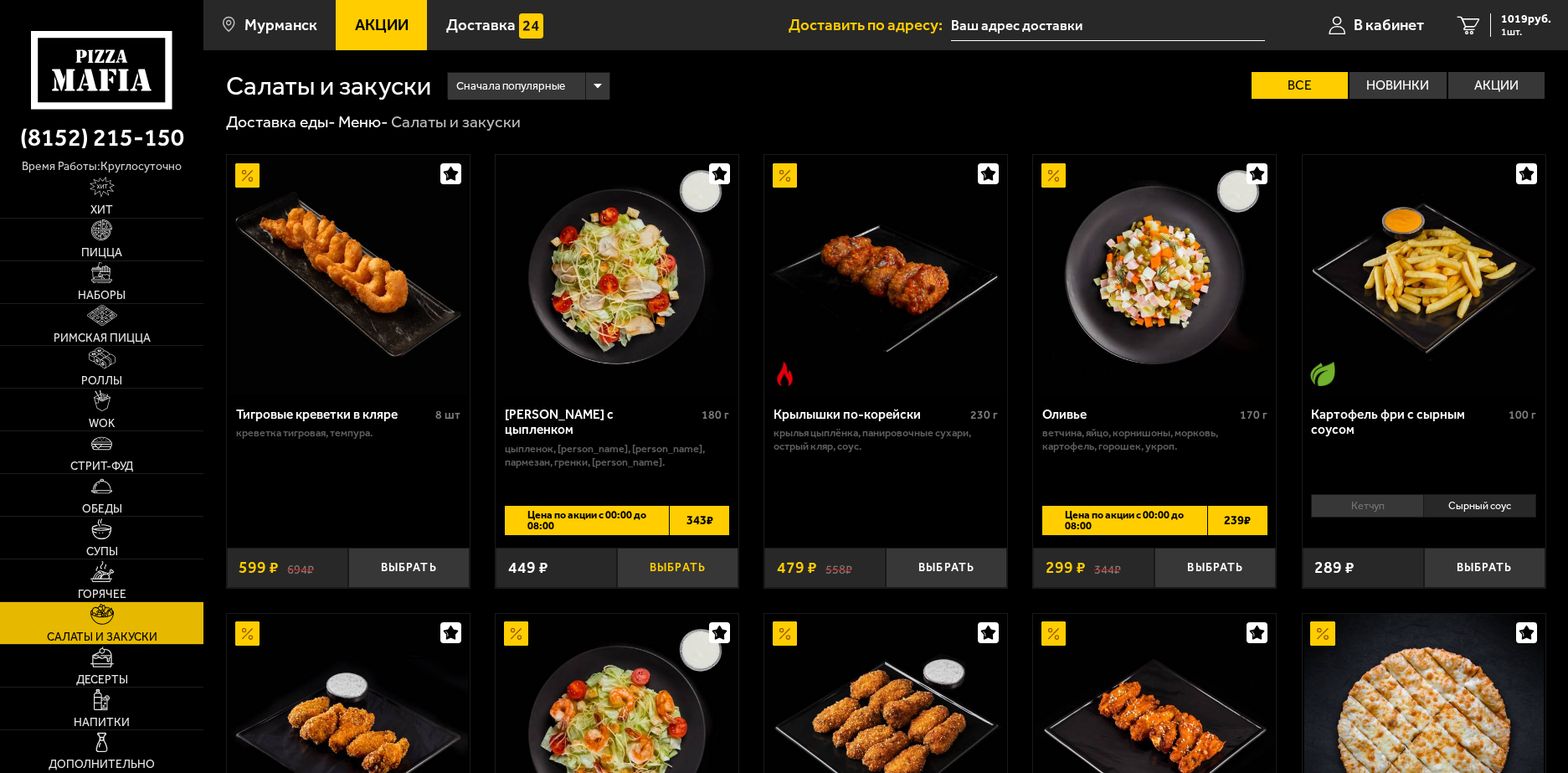
click at [654, 565] on button "Выбрать" at bounding box center [677, 567] width 121 height 40
click at [697, 527] on span "343 ₽" at bounding box center [698, 520] width 60 height 30
click at [1511, 27] on span "2 шт." at bounding box center [1526, 32] width 50 height 10
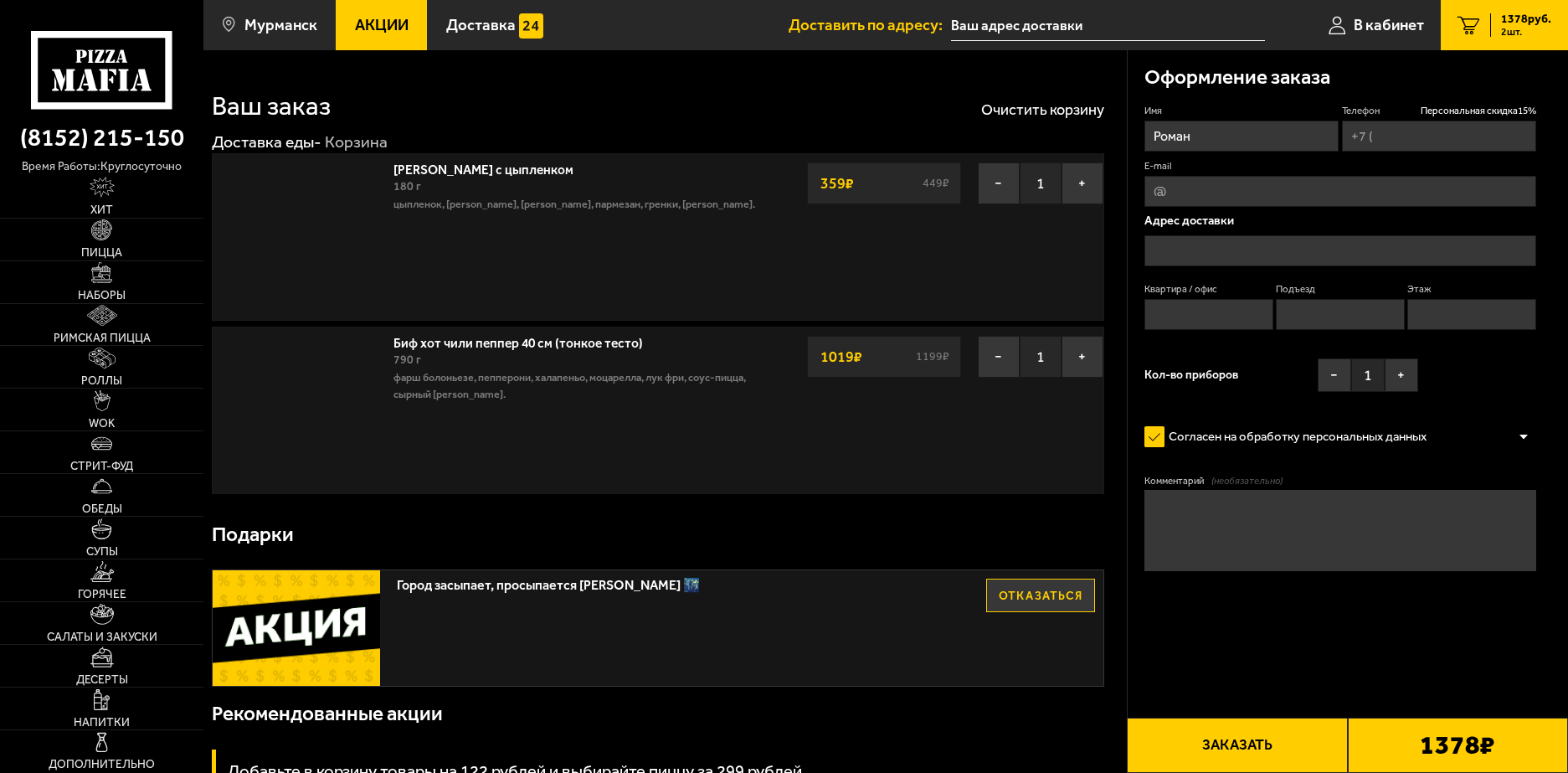
type input "[PHONE_NUMBER]"
type input "[STREET_ADDRESS]"
type input "66"
type input "[STREET_ADDRESS]"
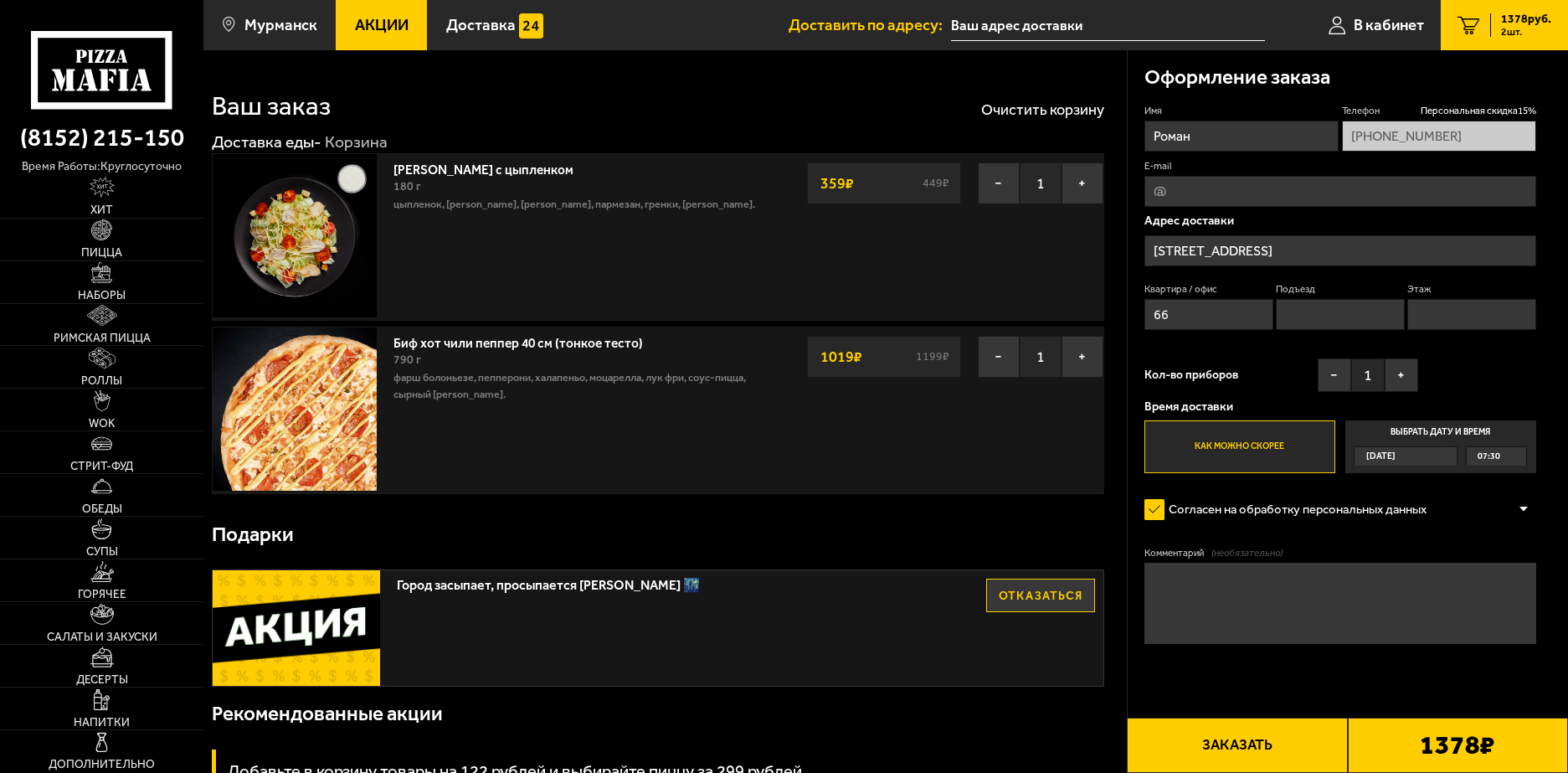
click at [1279, 456] on label "Как можно скорее" at bounding box center [1239, 445] width 190 height 52
click at [0, 0] on input "Как можно скорее" at bounding box center [0, 0] width 0 height 0
click at [1191, 307] on input "66" at bounding box center [1209, 314] width 129 height 31
type input "633"
click at [1218, 582] on textarea "Комментарий (необязательно)" at bounding box center [1340, 604] width 392 height 82
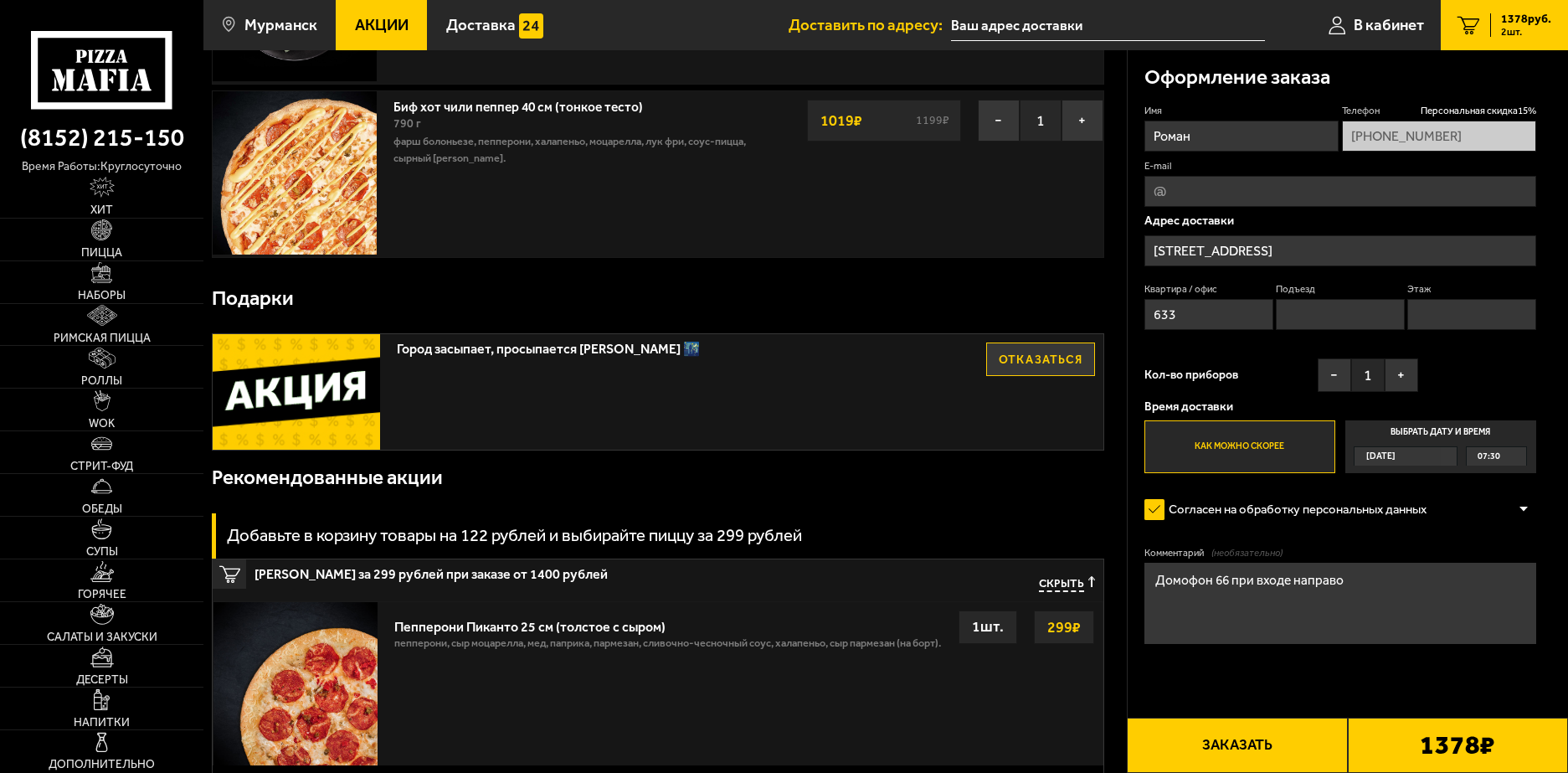
scroll to position [251, 0]
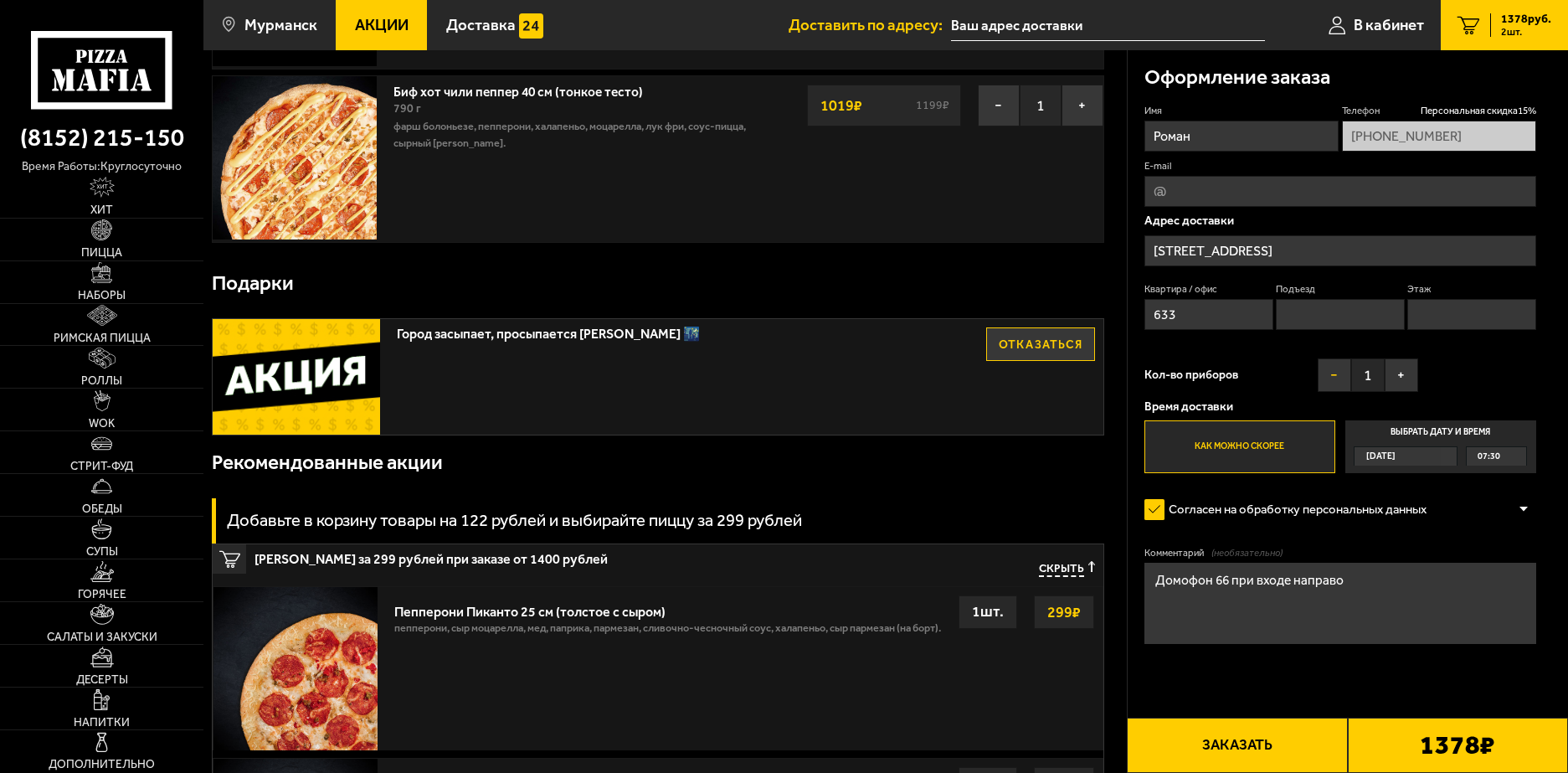
type textarea "Домофон 66 при входе направо"
click at [1331, 379] on button "−" at bounding box center [1335, 375] width 34 height 34
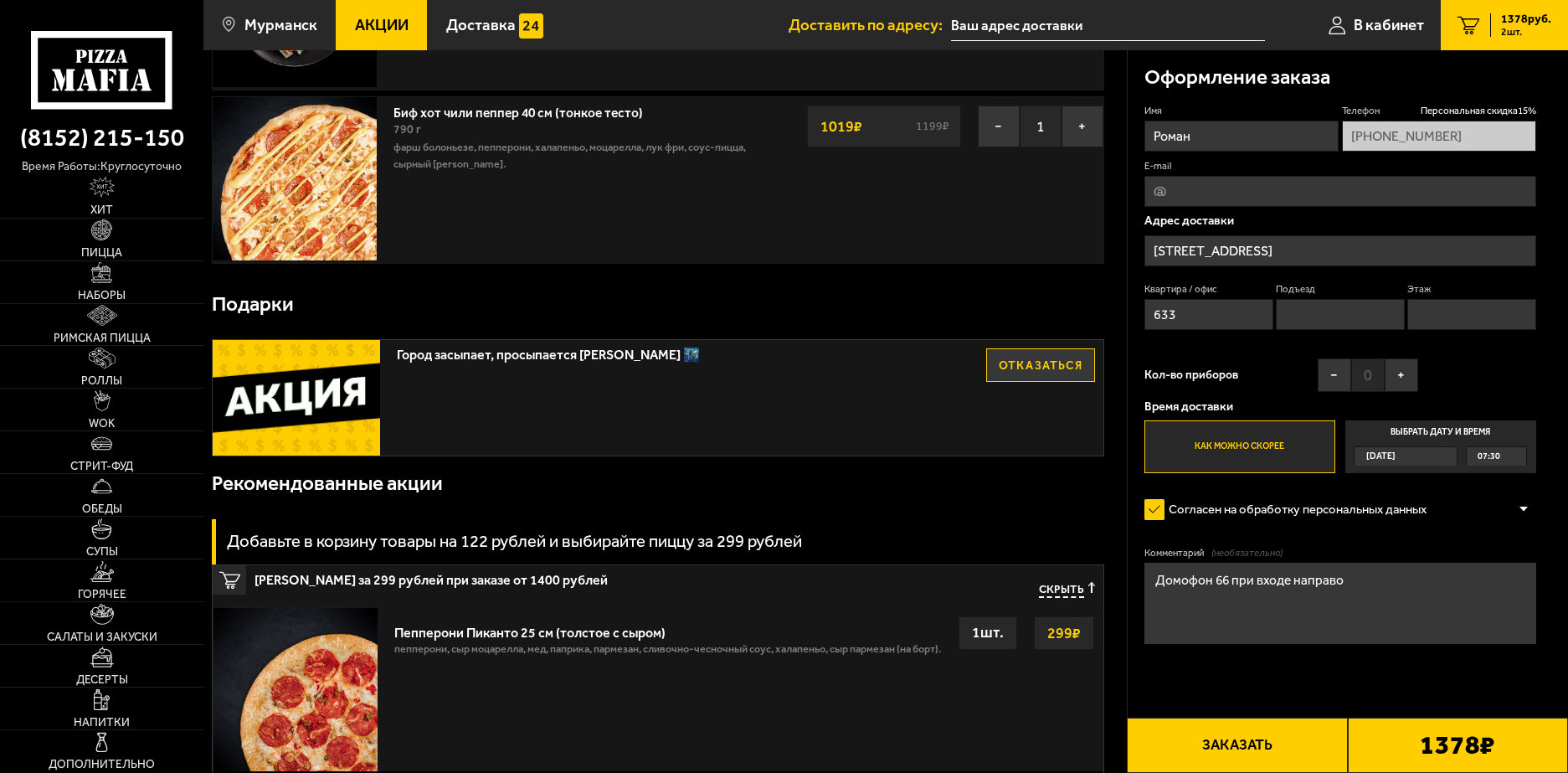
scroll to position [168, 0]
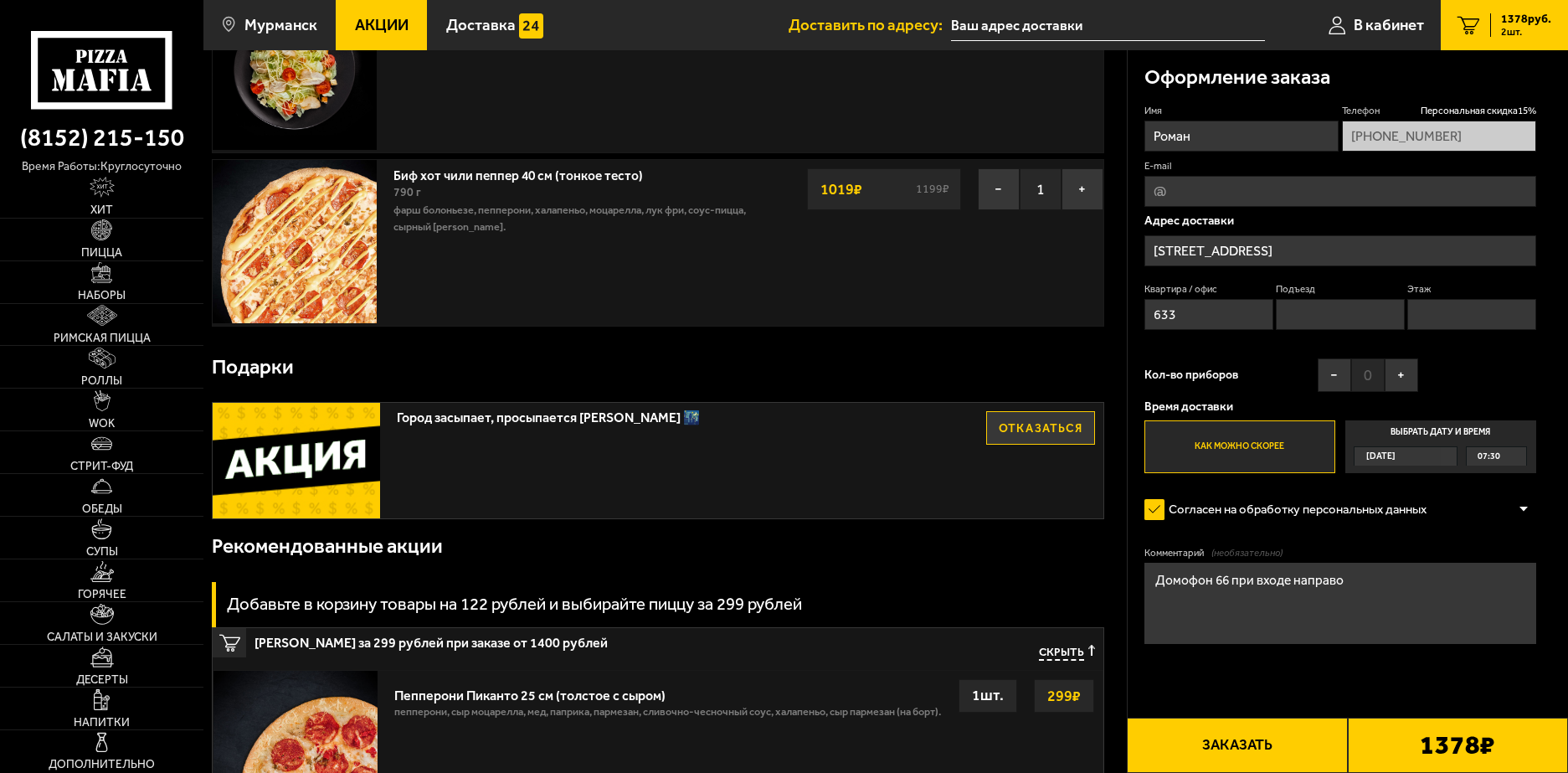
click at [1525, 506] on div at bounding box center [1524, 509] width 25 height 13
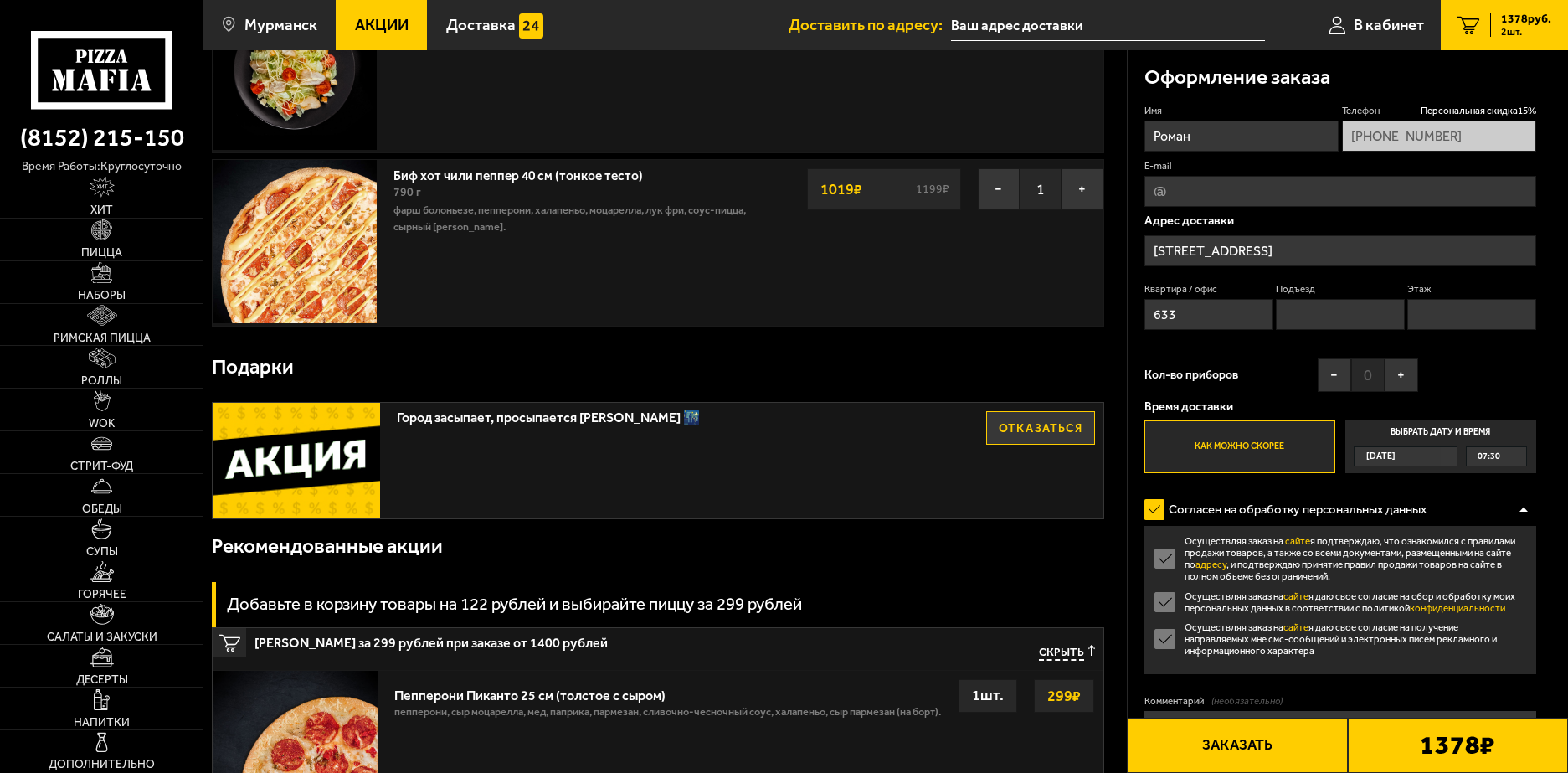
click at [1166, 553] on label "Осуществляя заказ на сайте я подтверждаю, что ознакомился с правилами продажи т…" at bounding box center [1340, 558] width 392 height 47
click at [0, 0] on input "Осуществляя заказ на сайте я подтверждаю, что ознакомился с правилами продажи т…" at bounding box center [0, 0] width 0 height 0
click at [1168, 559] on label "Осуществляя заказ на сайте я подтверждаю, что ознакомился с правилами продажи т…" at bounding box center [1340, 558] width 392 height 47
click at [0, 0] on input "Осуществляя заказ на сайте я подтверждаю, что ознакомился с правилами продажи т…" at bounding box center [0, 0] width 0 height 0
click at [1516, 505] on div "Согласен на обработку персональных данных" at bounding box center [1340, 509] width 392 height 33
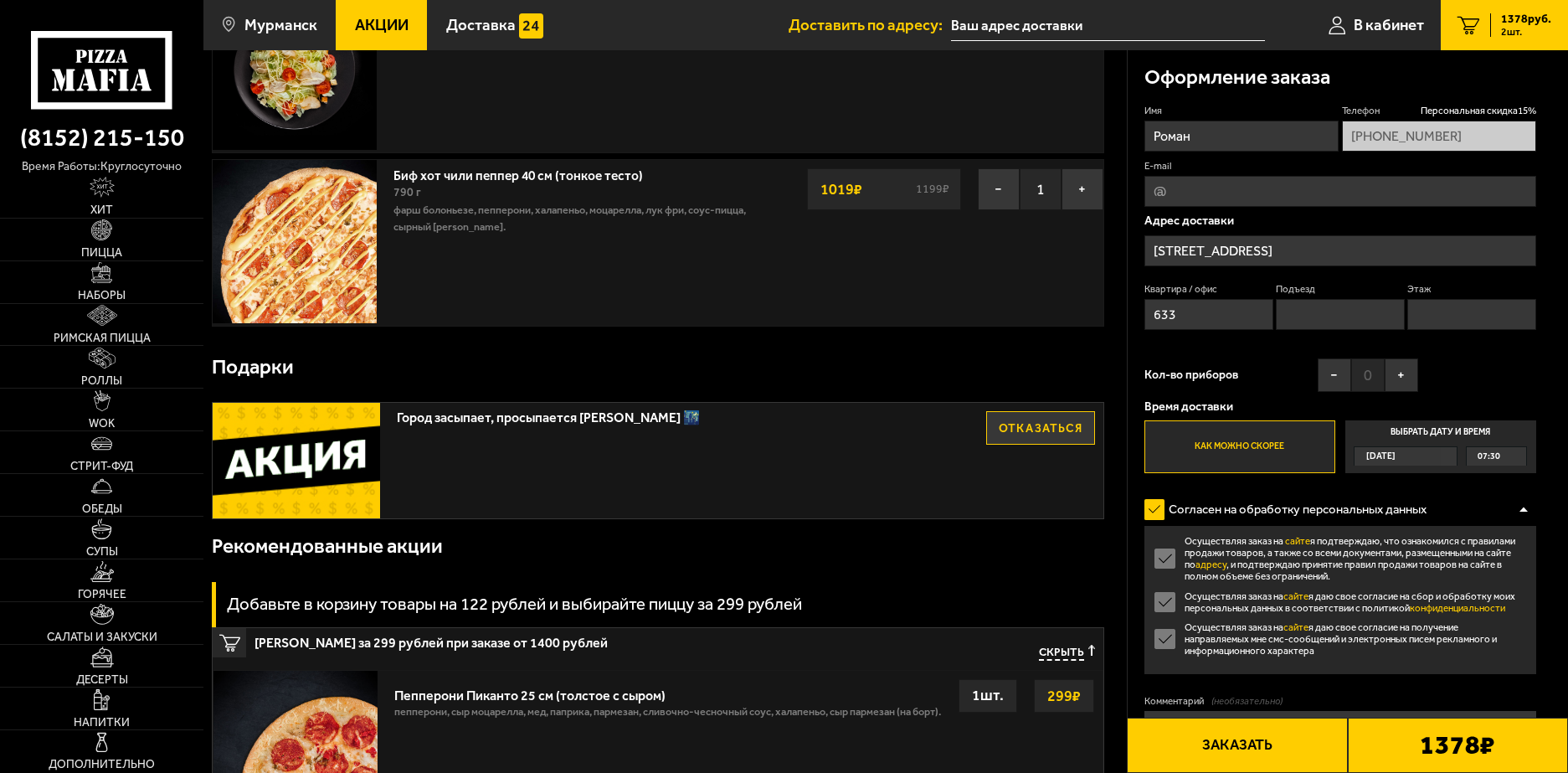
click at [1521, 505] on div at bounding box center [1524, 509] width 25 height 13
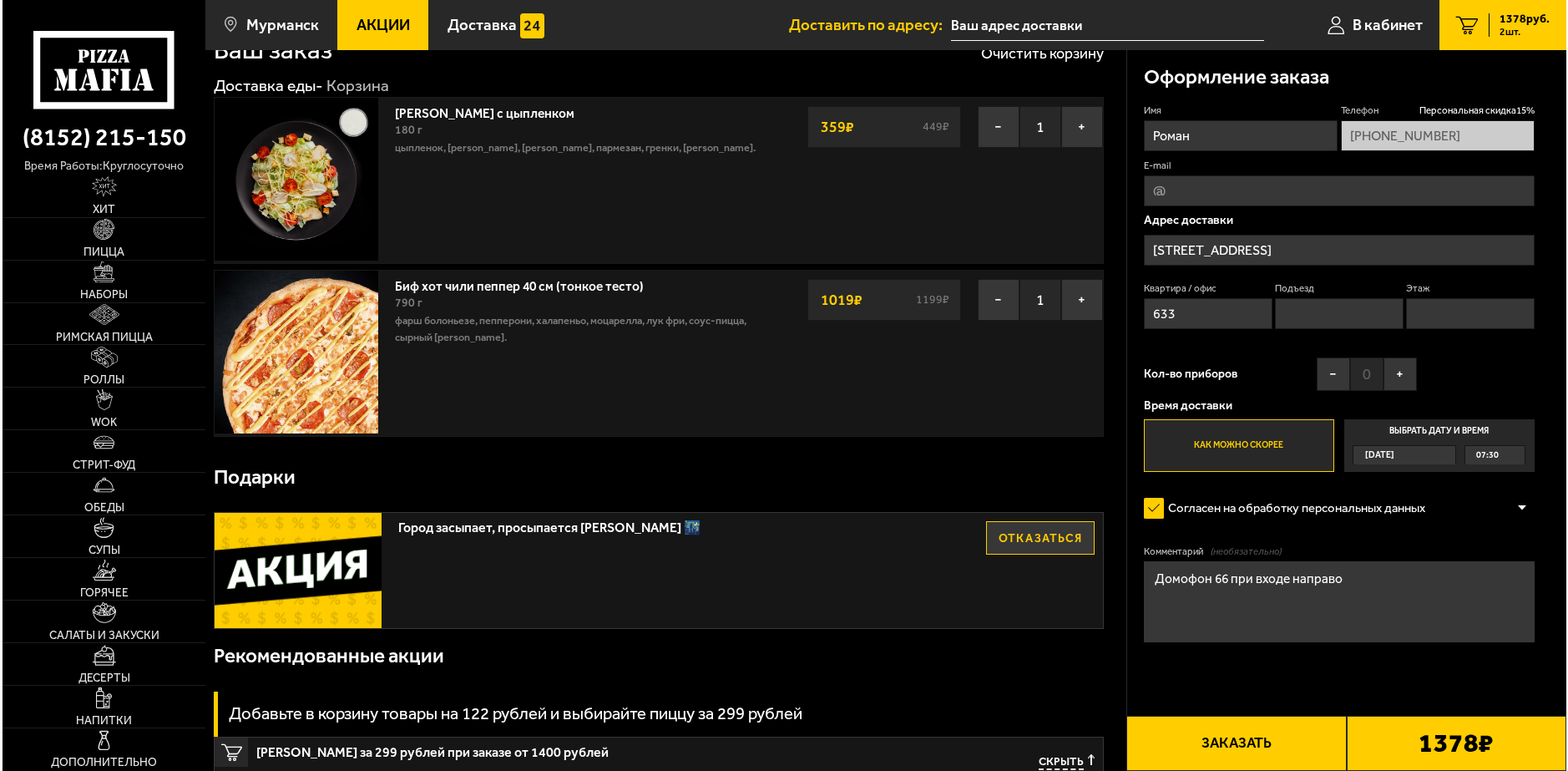
scroll to position [0, 0]
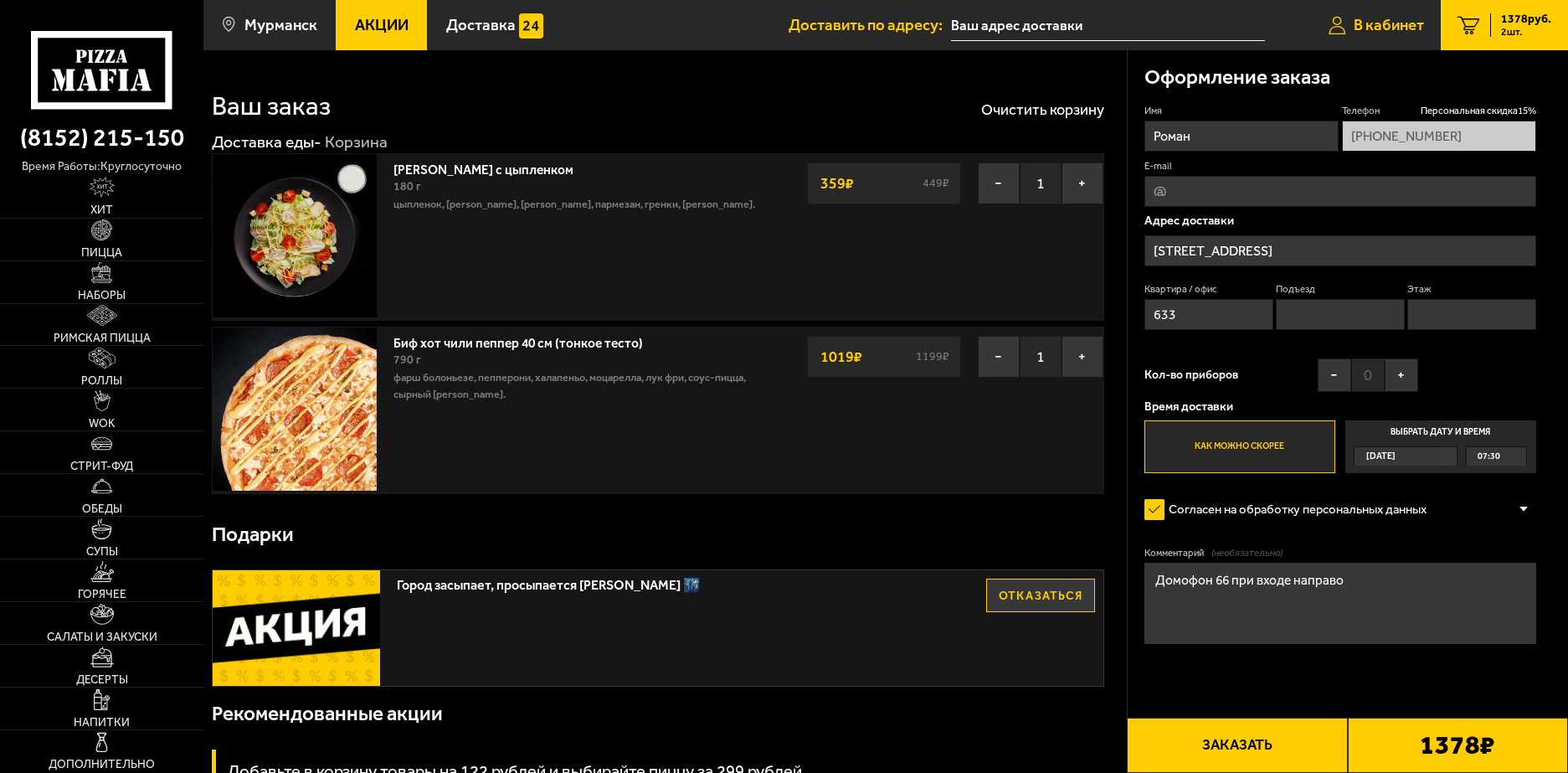
click at [1354, 22] on span "В кабинет" at bounding box center [1389, 25] width 70 height 16
type input "[STREET_ADDRESS]"
type input "66"
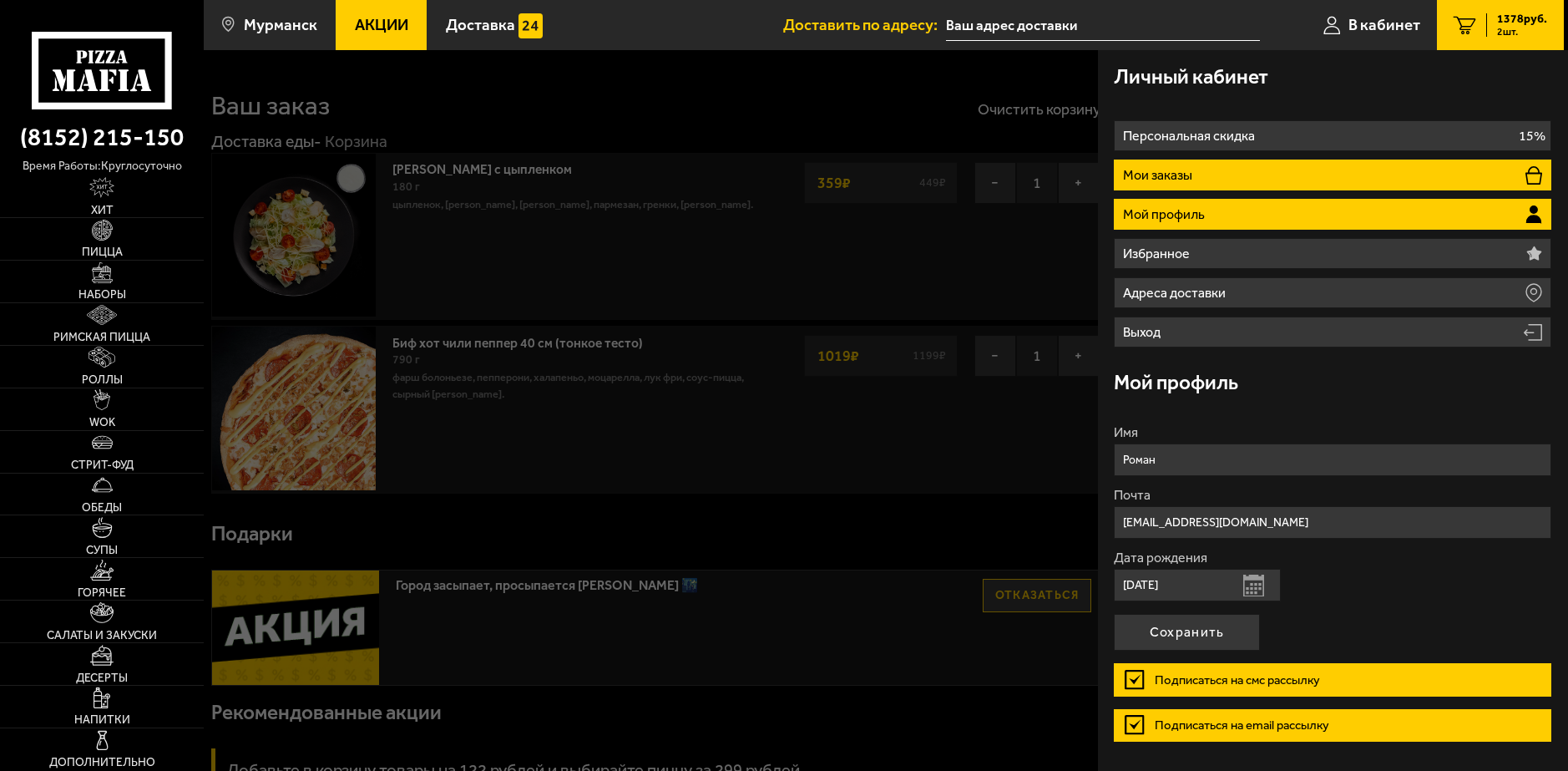
click at [1171, 181] on p "Мои заказы" at bounding box center [1159, 176] width 73 height 14
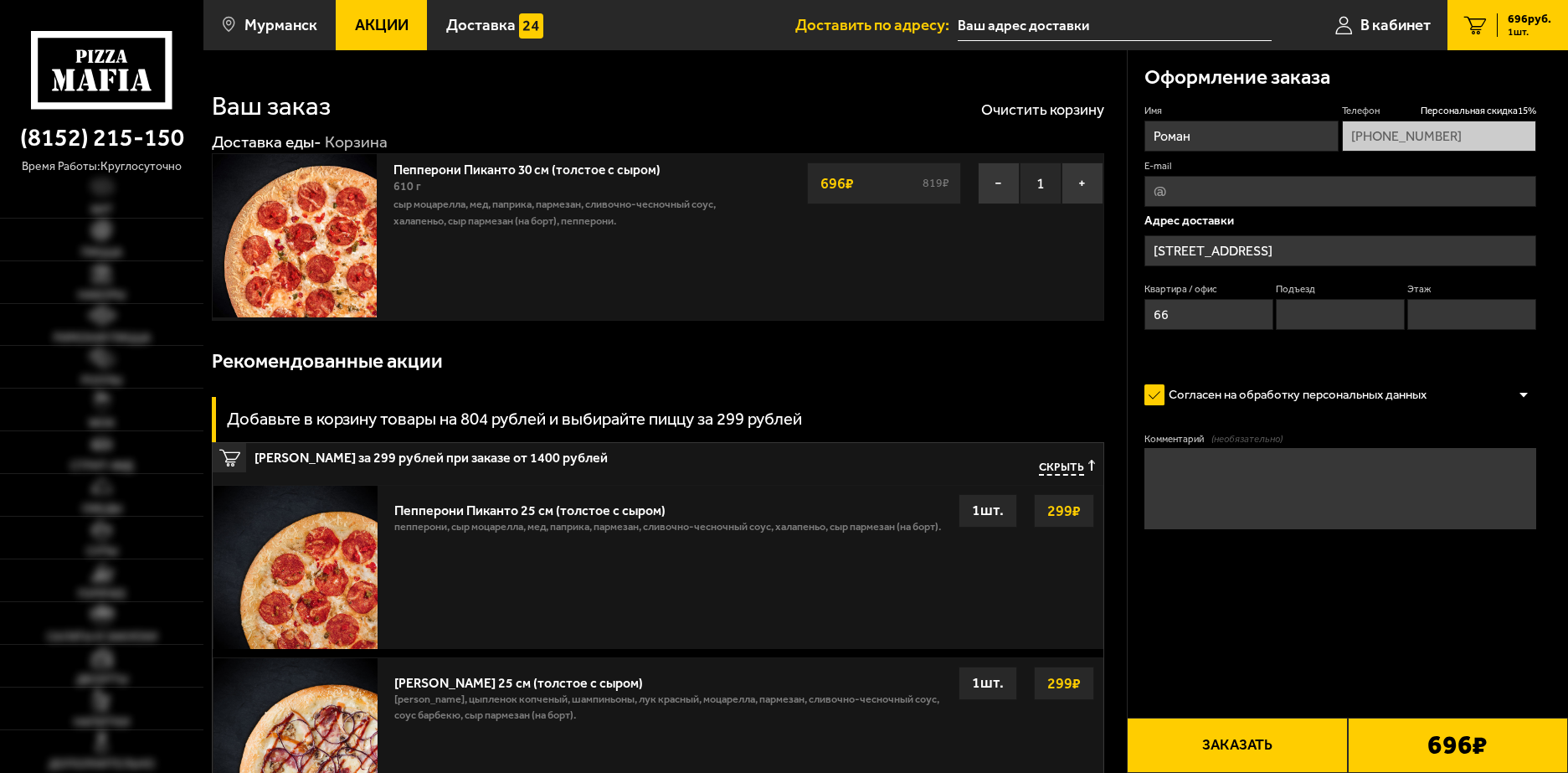
type input "[STREET_ADDRESS]"
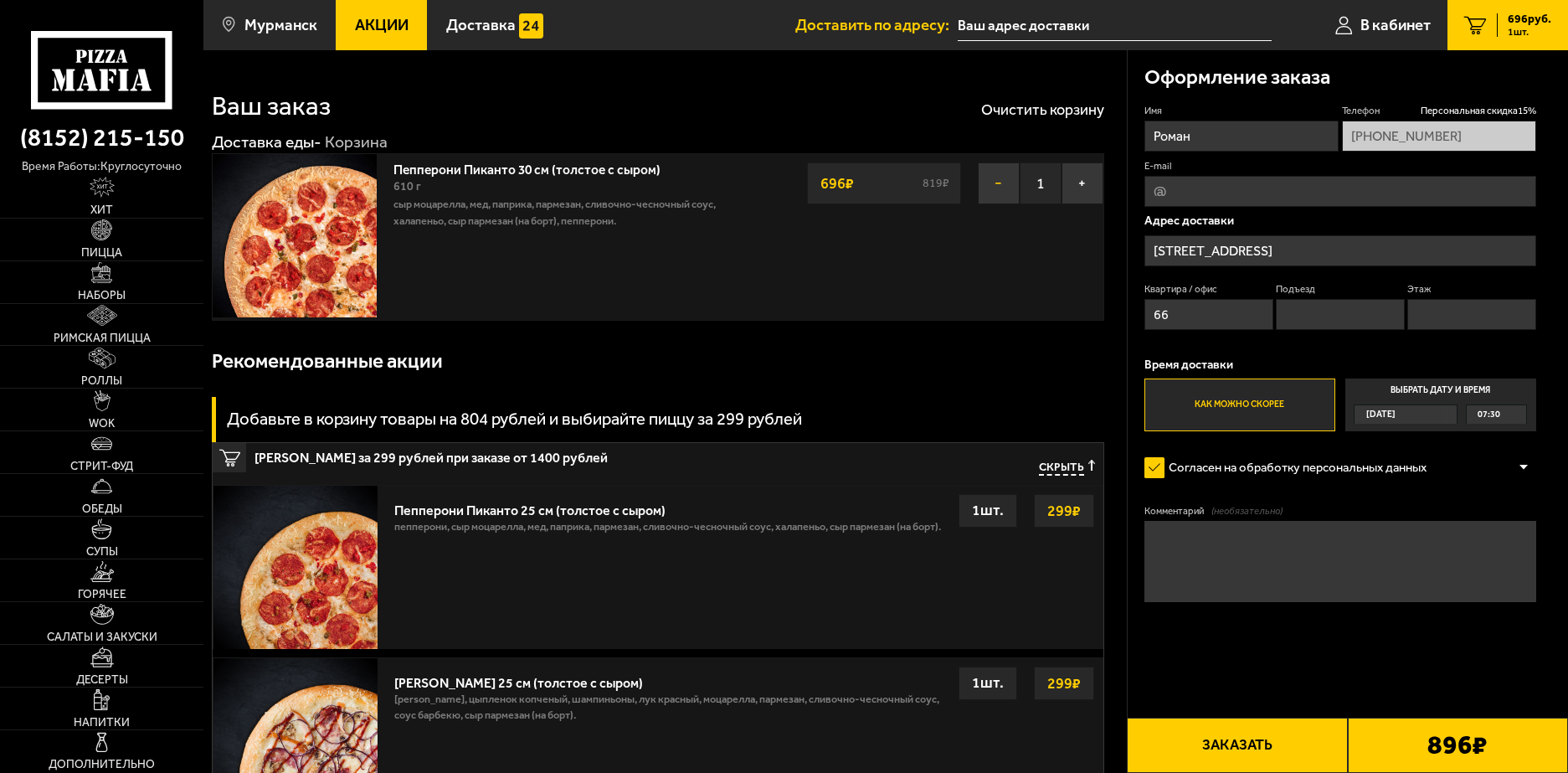
click at [1006, 196] on button "−" at bounding box center [998, 183] width 41 height 41
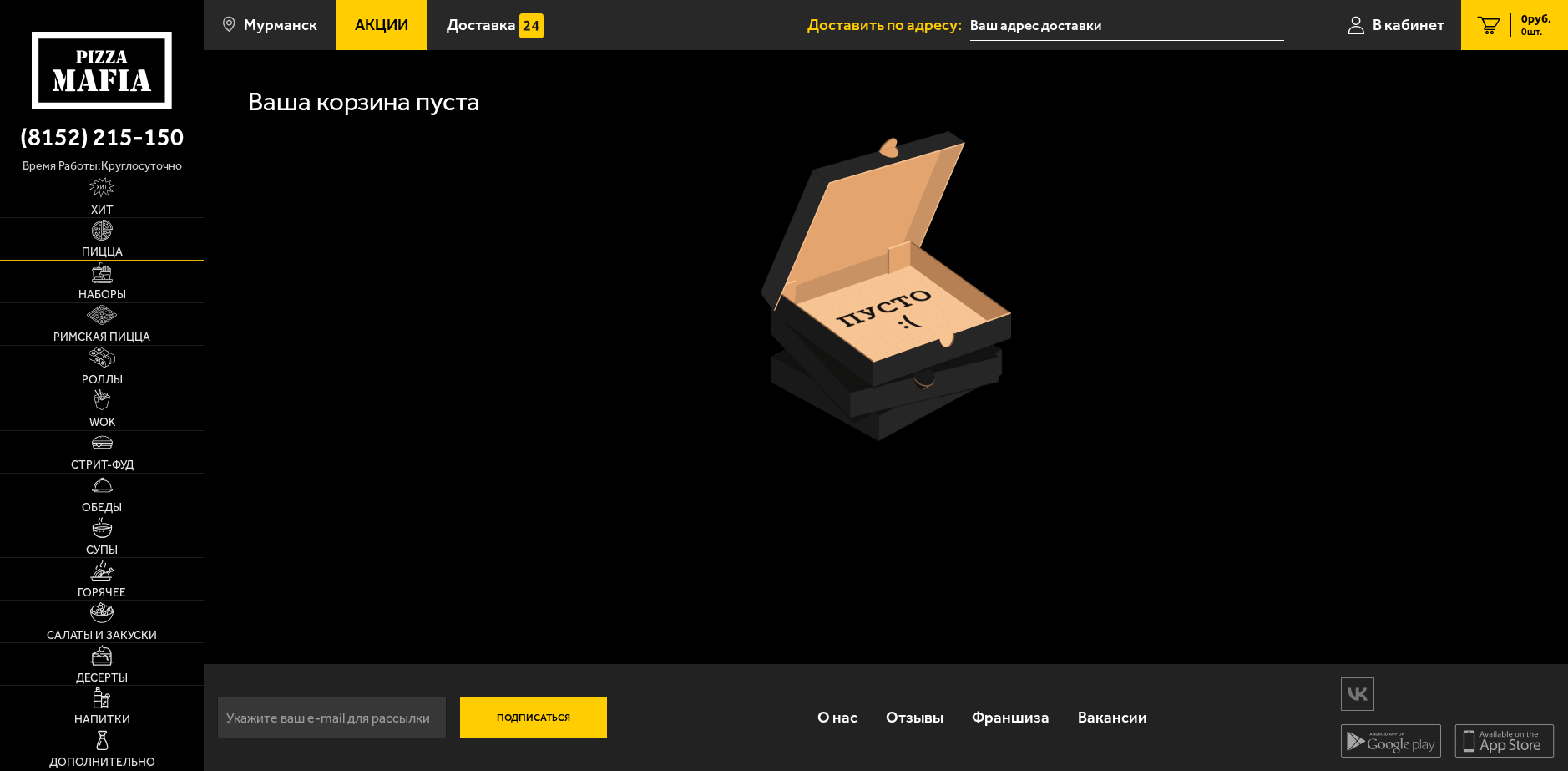
click at [132, 226] on link "Пицца" at bounding box center [101, 238] width 203 height 41
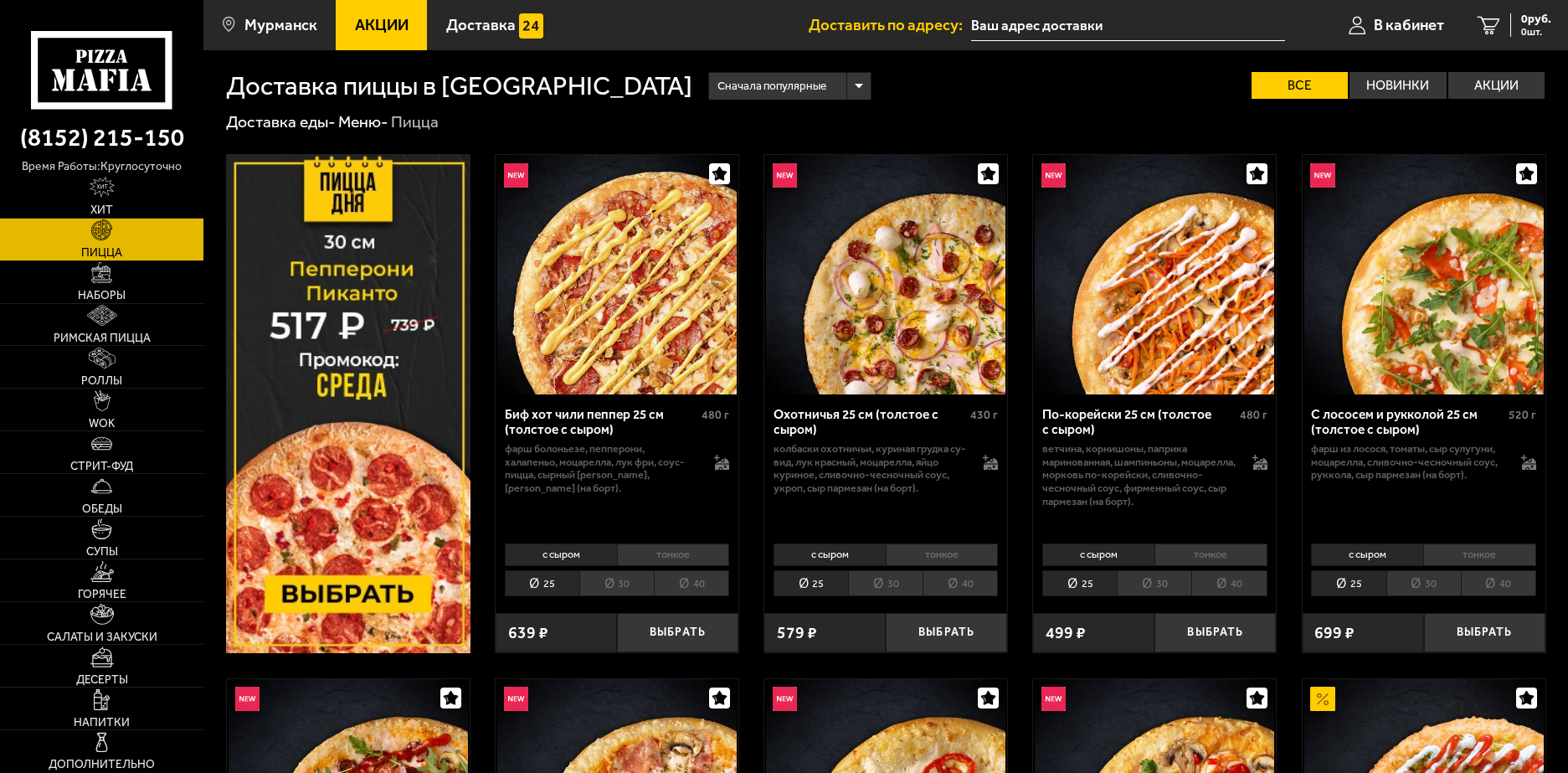
click at [989, 588] on li "40" at bounding box center [960, 583] width 75 height 26
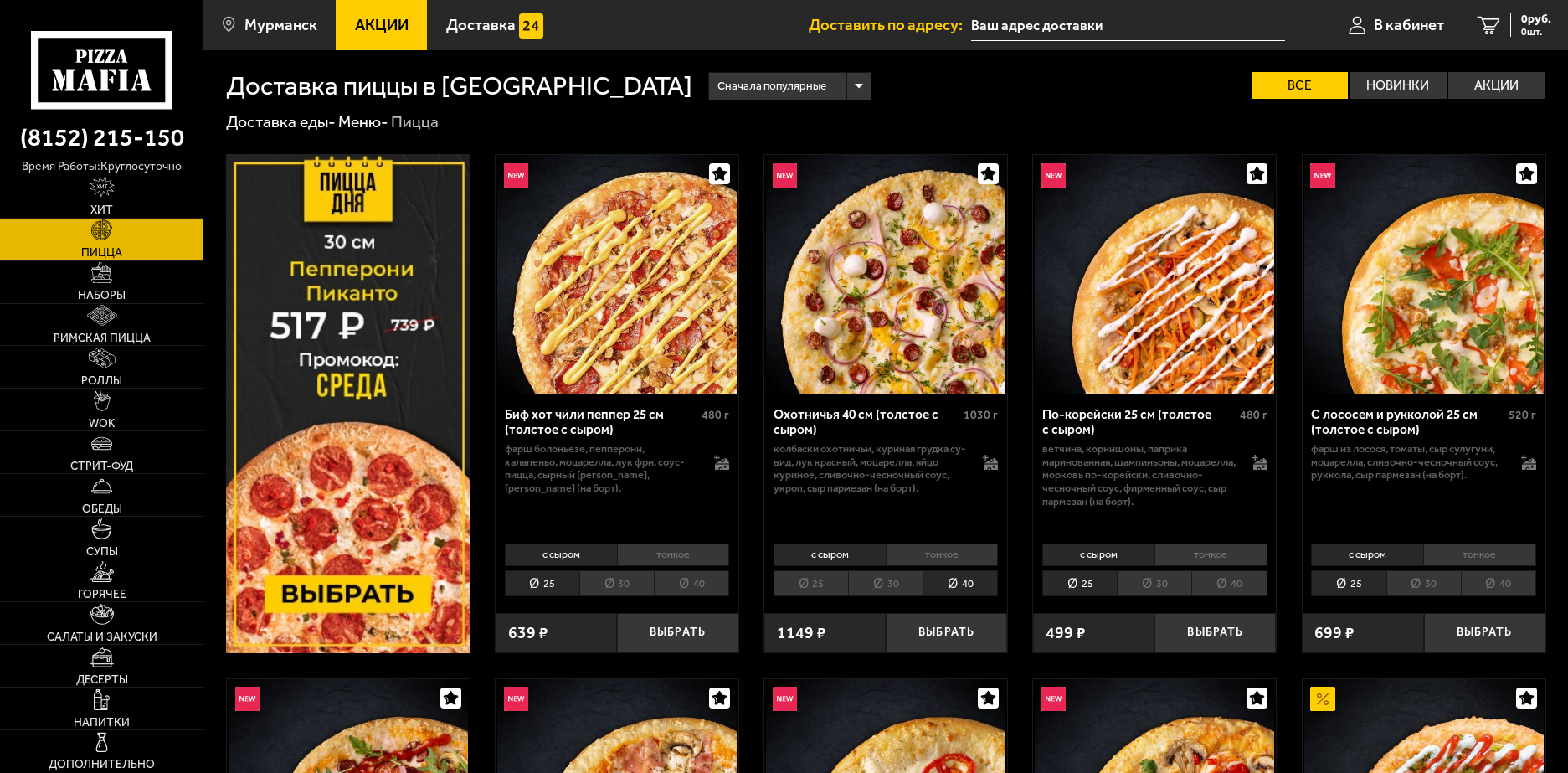
click at [923, 554] on li "тонкое" at bounding box center [941, 555] width 113 height 24
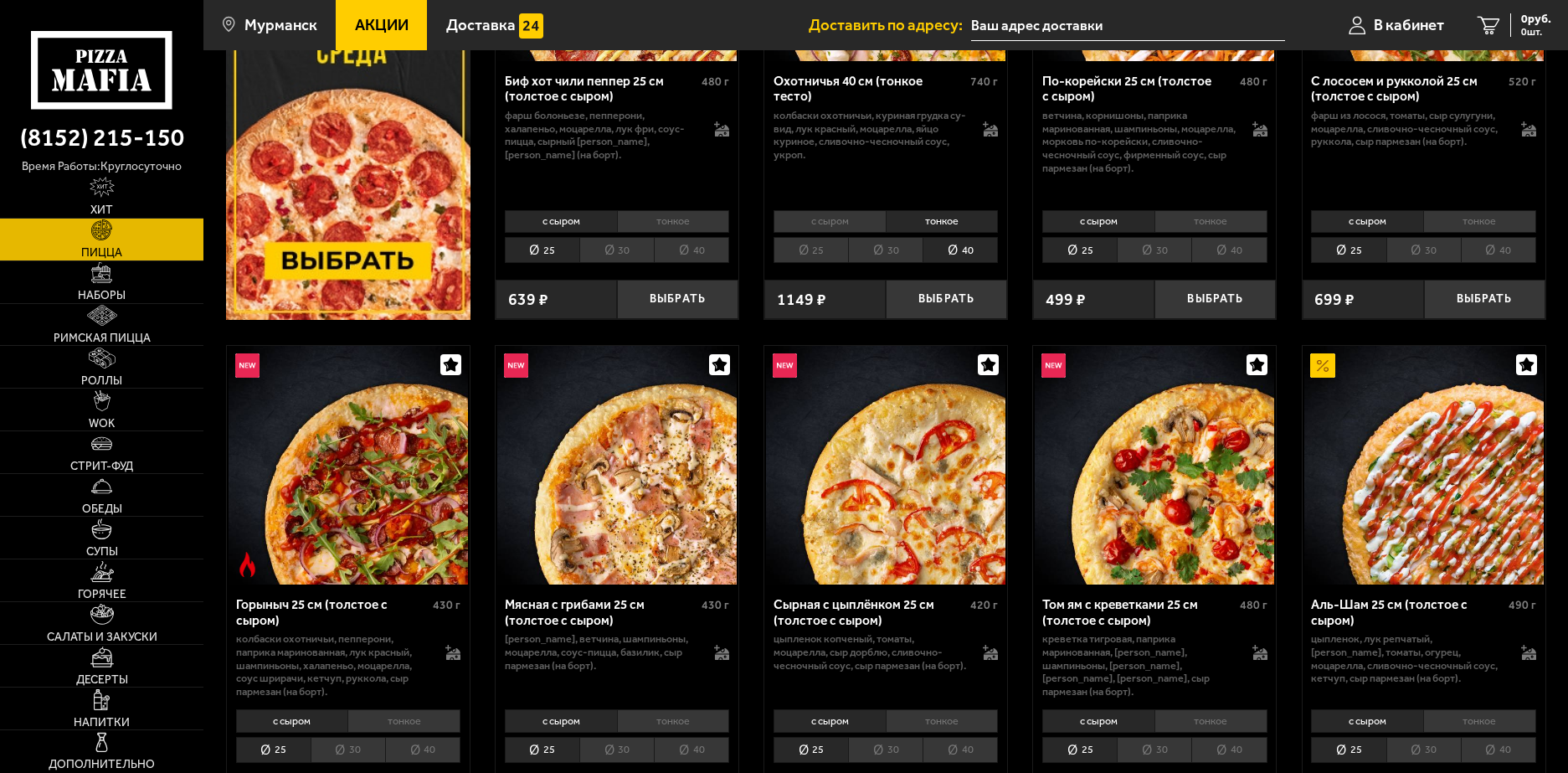
scroll to position [335, 0]
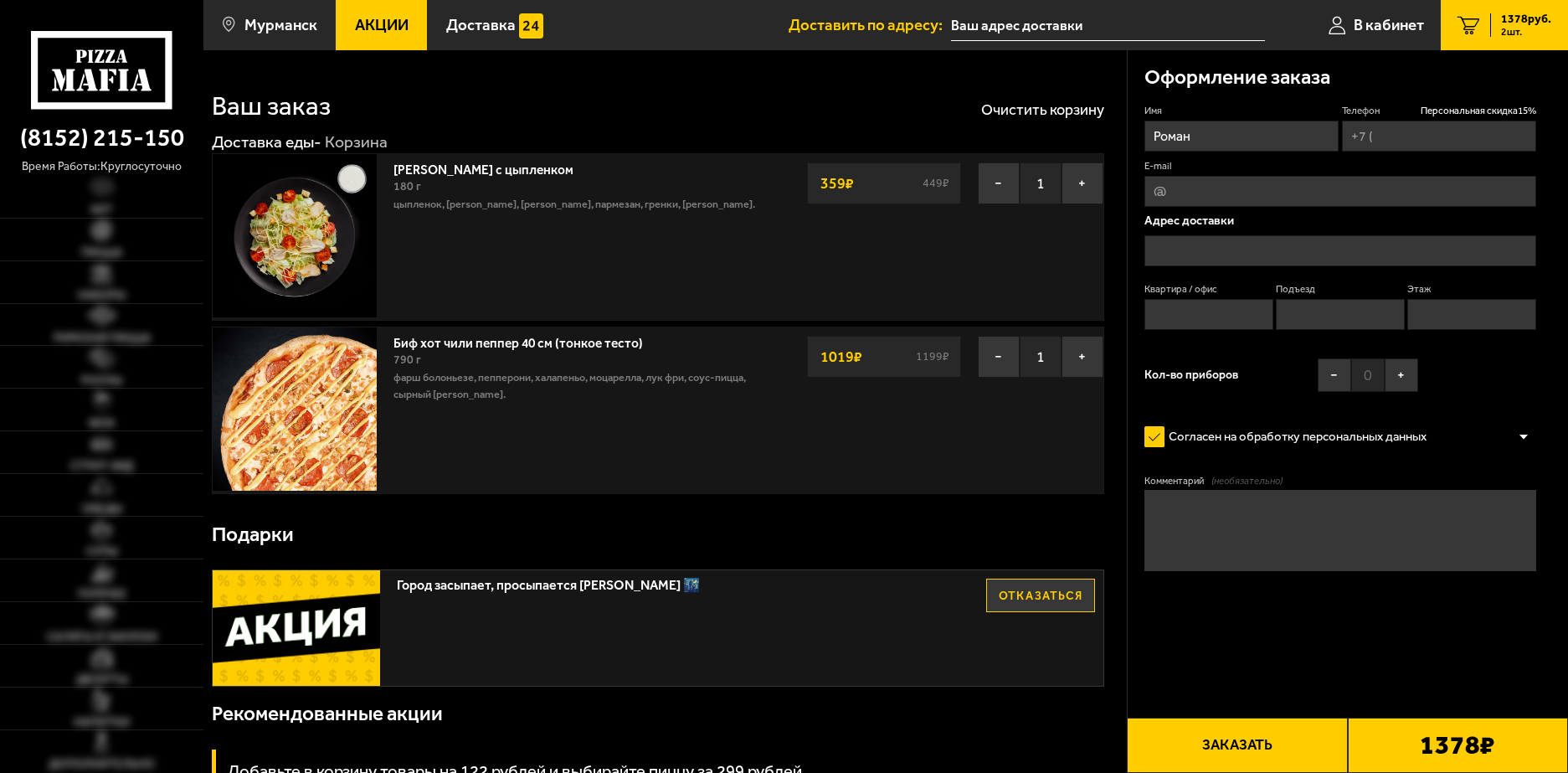
type input "[PHONE_NUMBER]"
type input "[STREET_ADDRESS]"
type input "66"
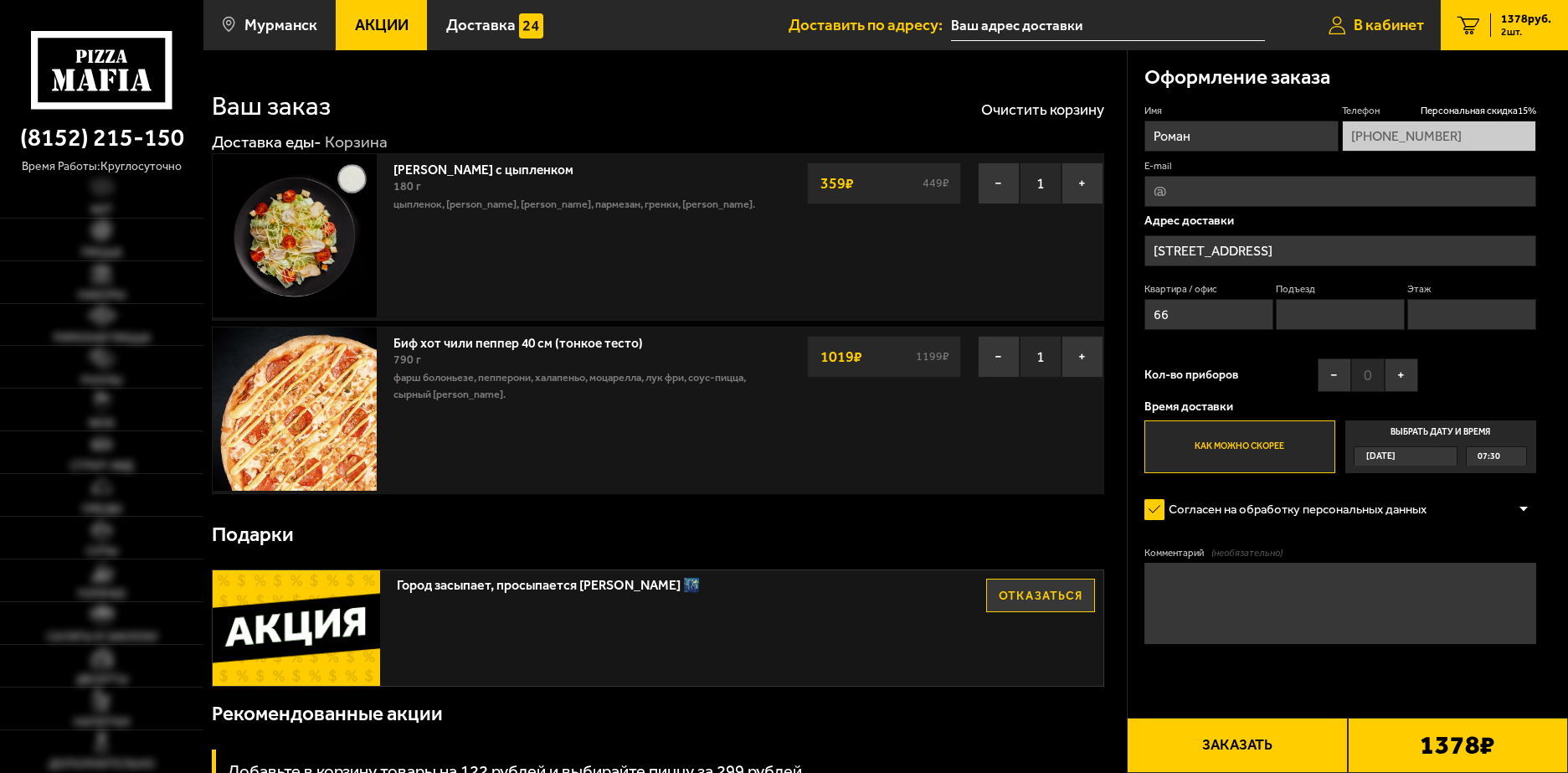
click at [1377, 34] on link "В кабинет" at bounding box center [1377, 25] width 129 height 50
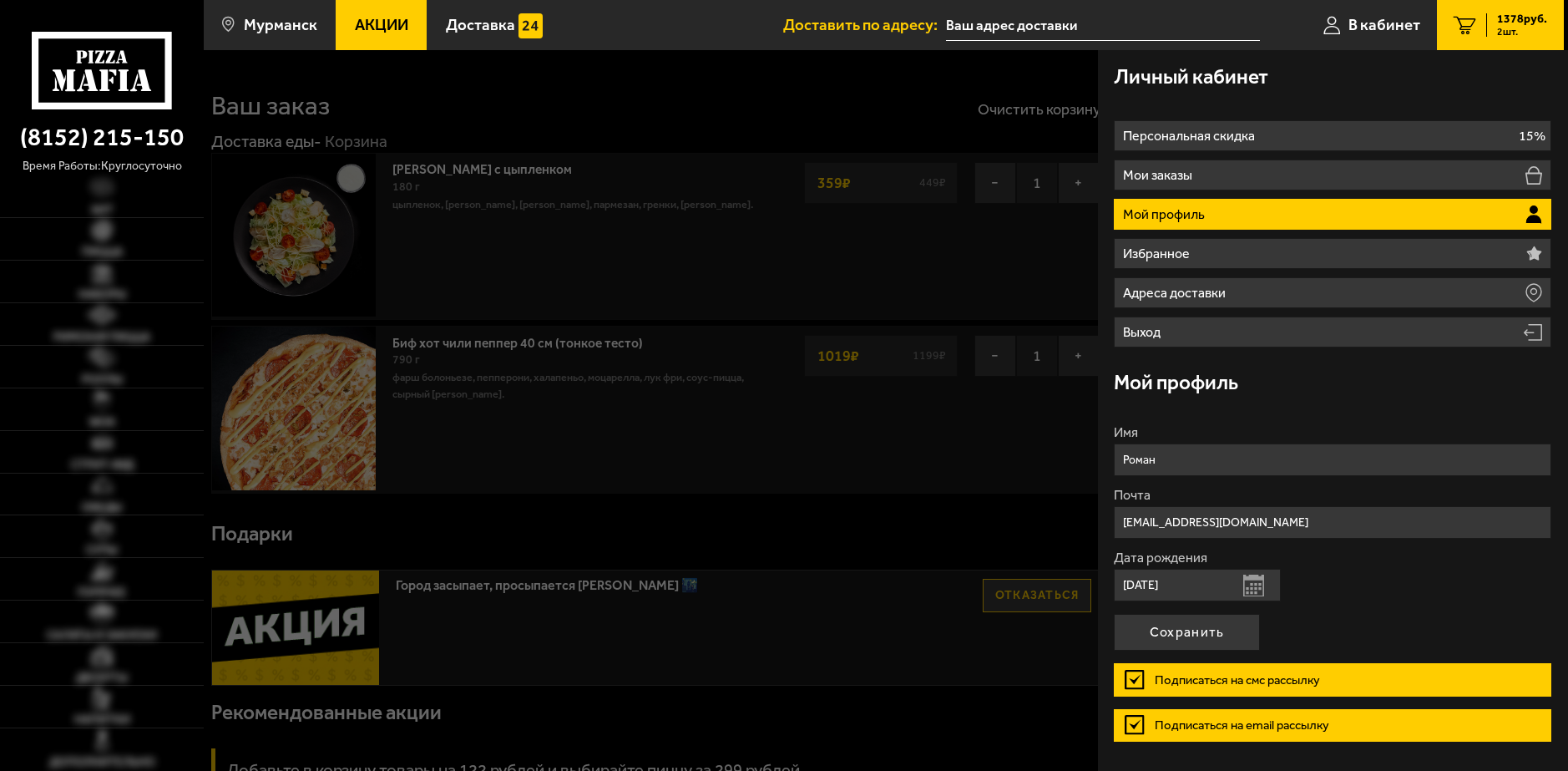
type input "[STREET_ADDRESS]"
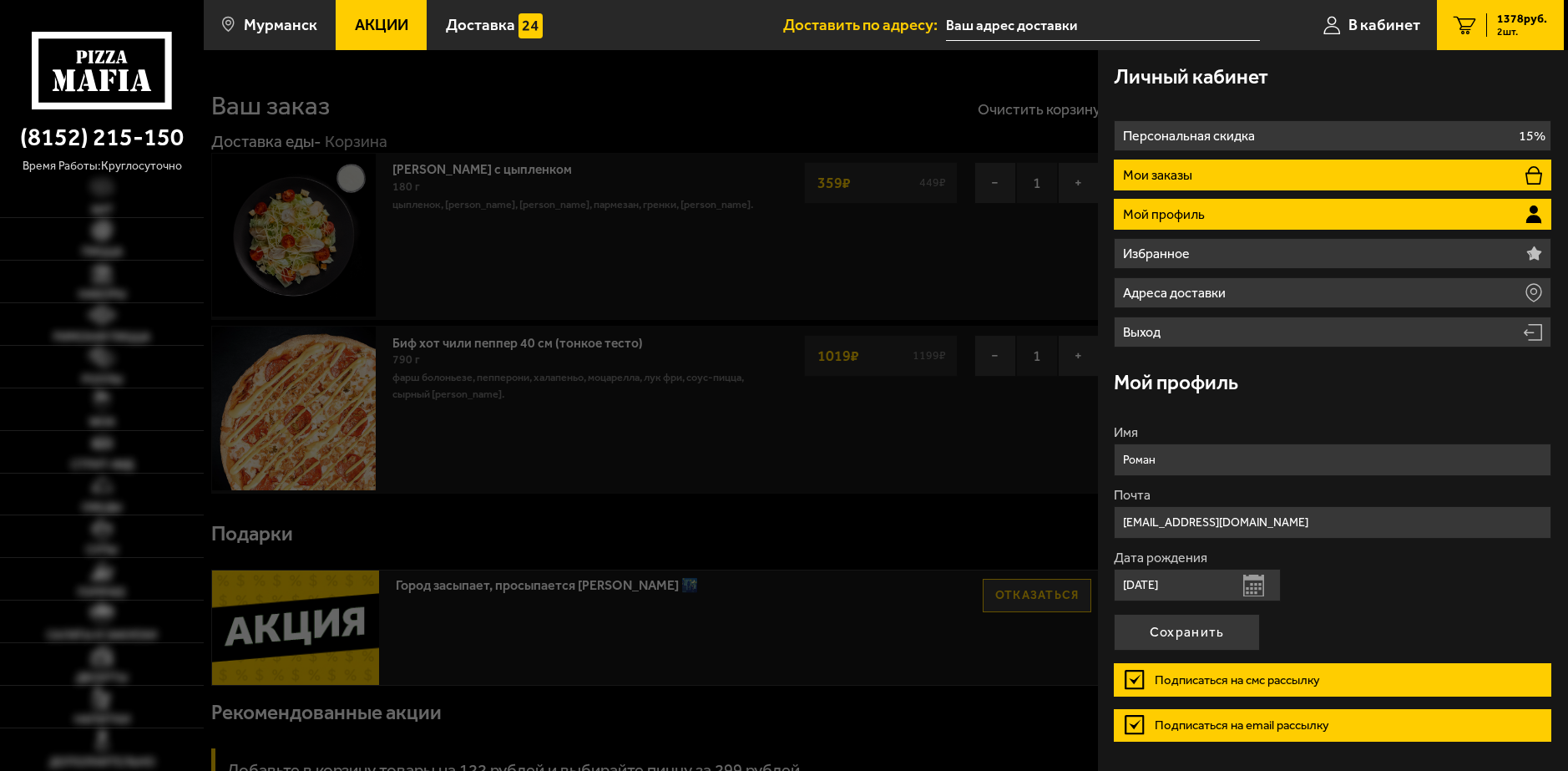
click at [1207, 187] on li "Мои заказы" at bounding box center [1332, 175] width 437 height 31
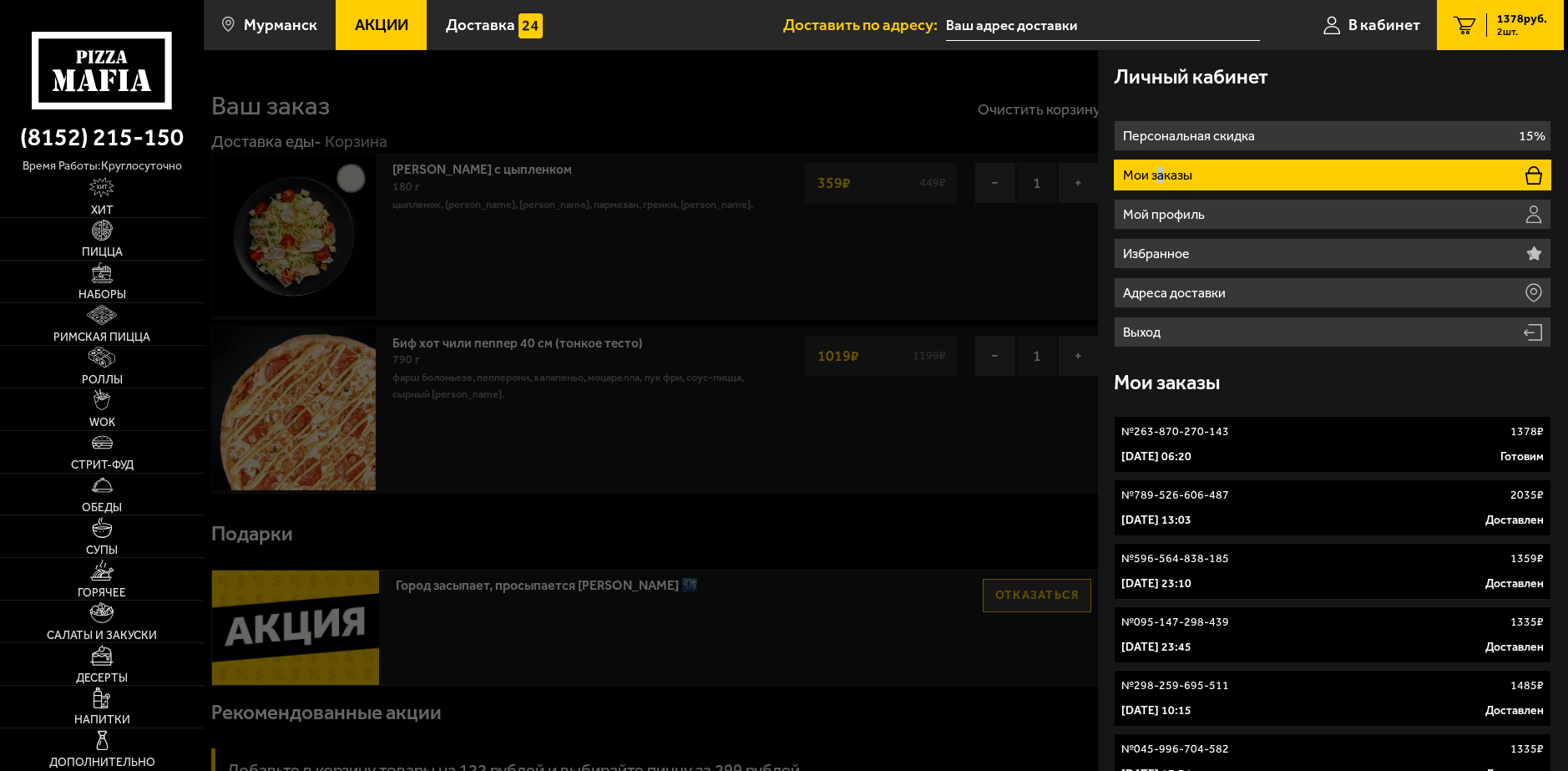
click at [1159, 166] on li "Мои заказы" at bounding box center [1332, 175] width 437 height 31
click at [1235, 446] on link "№ 263-870-270-143 1378 ₽ 1 октября 2025 г. 06:20 Готовим" at bounding box center [1332, 443] width 437 height 57
